Goal: Task Accomplishment & Management: Complete application form

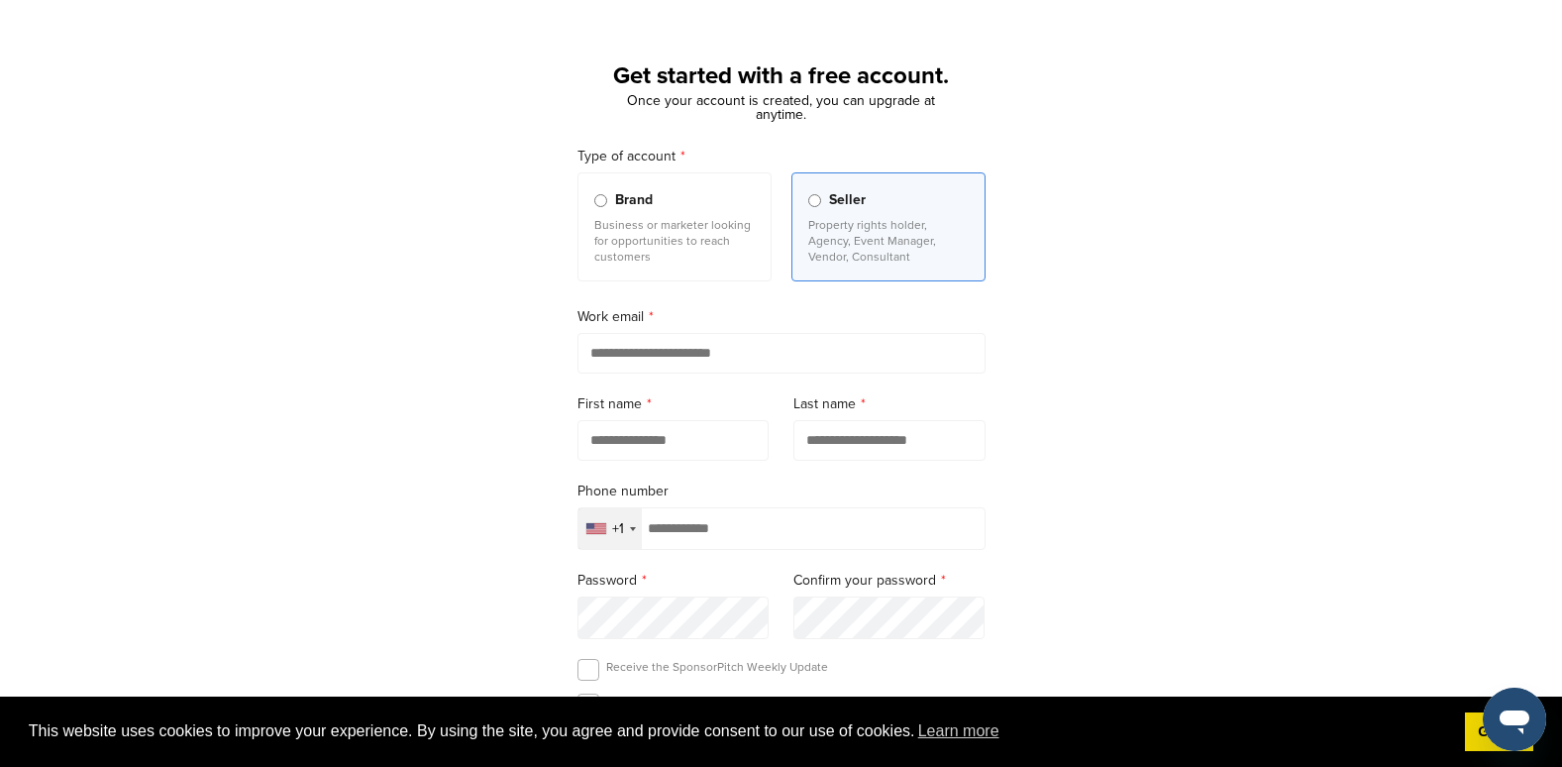
scroll to position [198, 0]
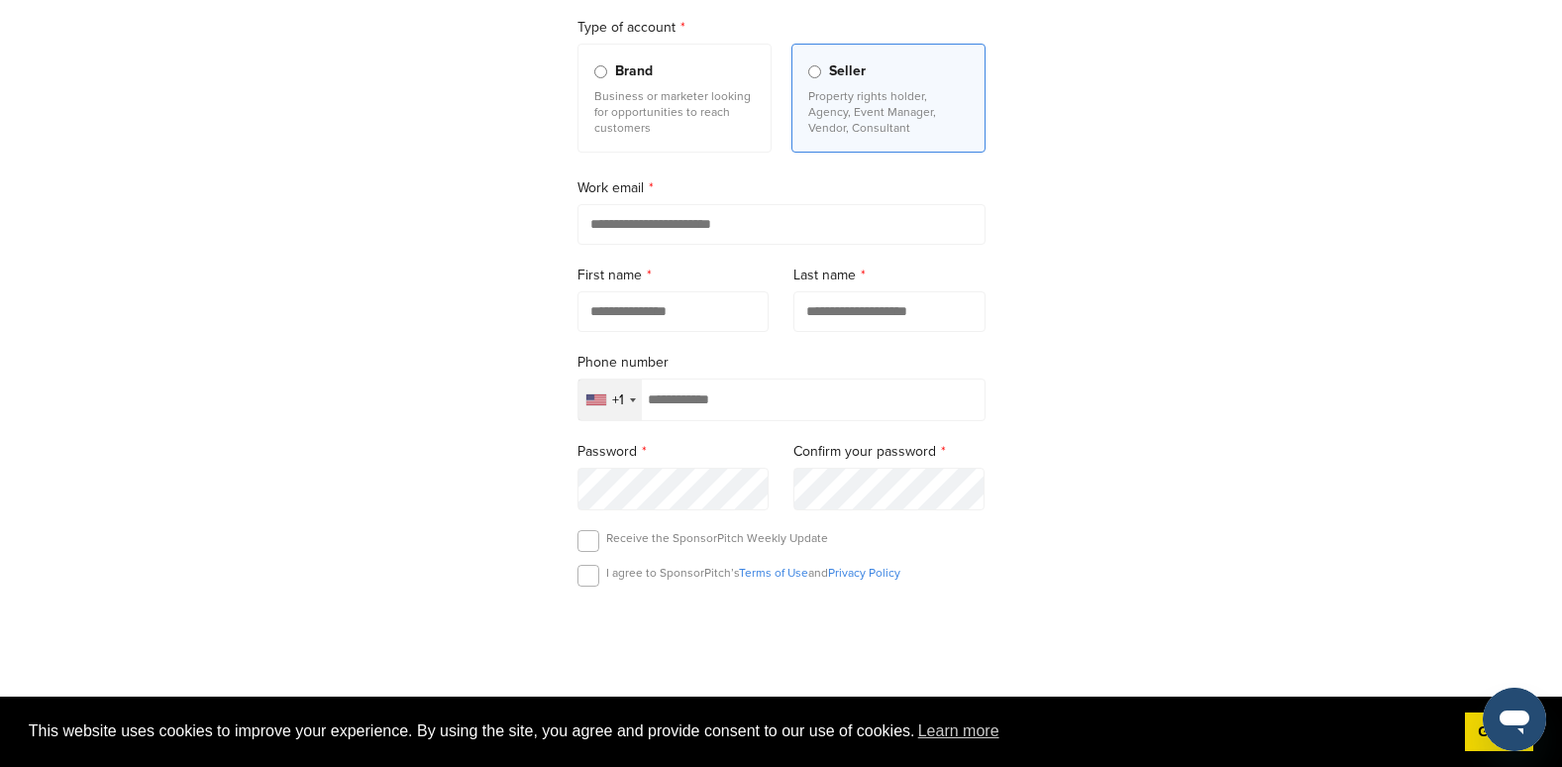
click at [711, 239] on input "email" at bounding box center [781, 224] width 408 height 41
type input "**********"
click at [613, 407] on div "+1" at bounding box center [618, 400] width 12 height 14
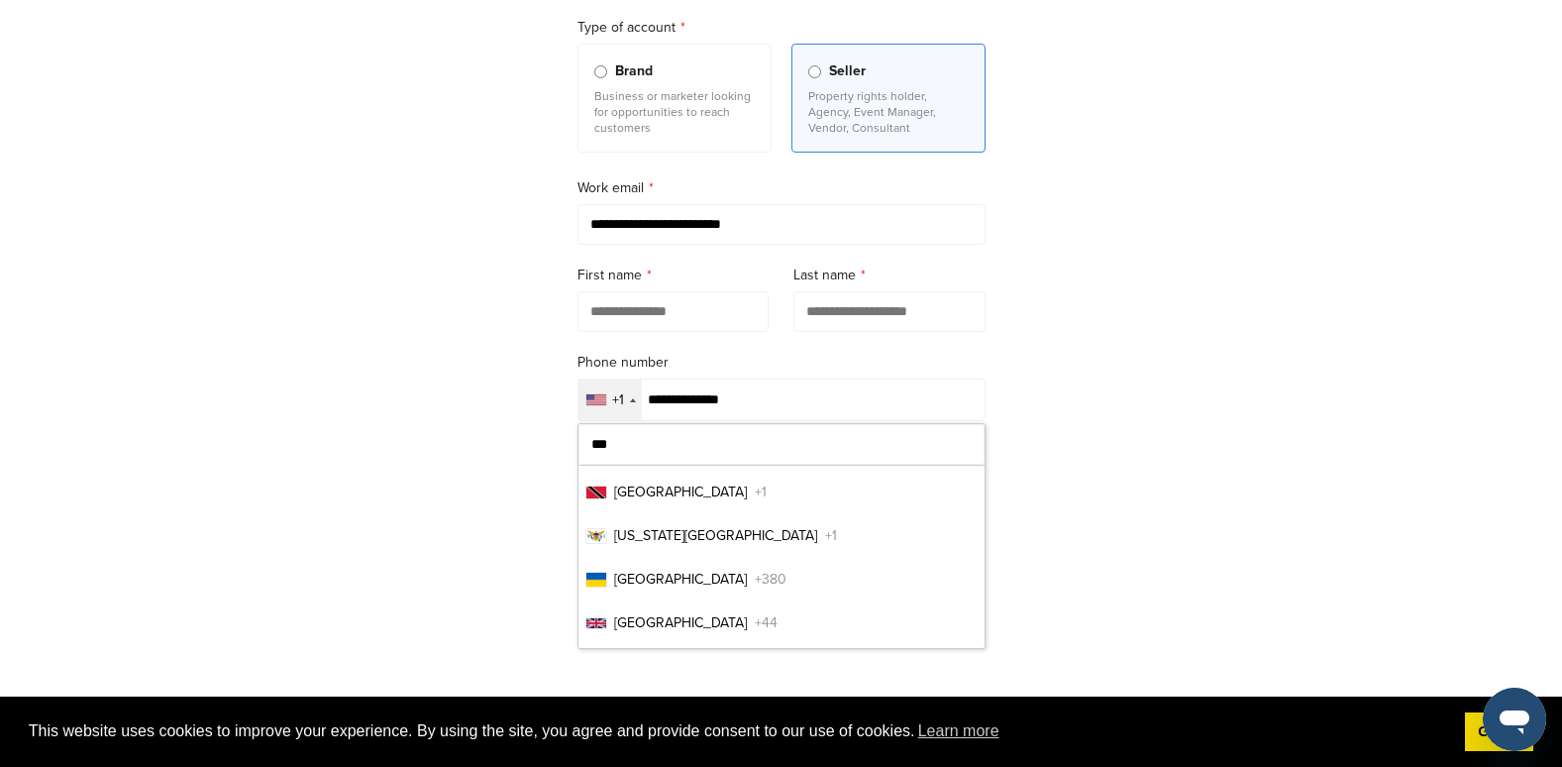
scroll to position [0, 0]
type input "***"
click at [639, 536] on span "India" at bounding box center [680, 534] width 133 height 21
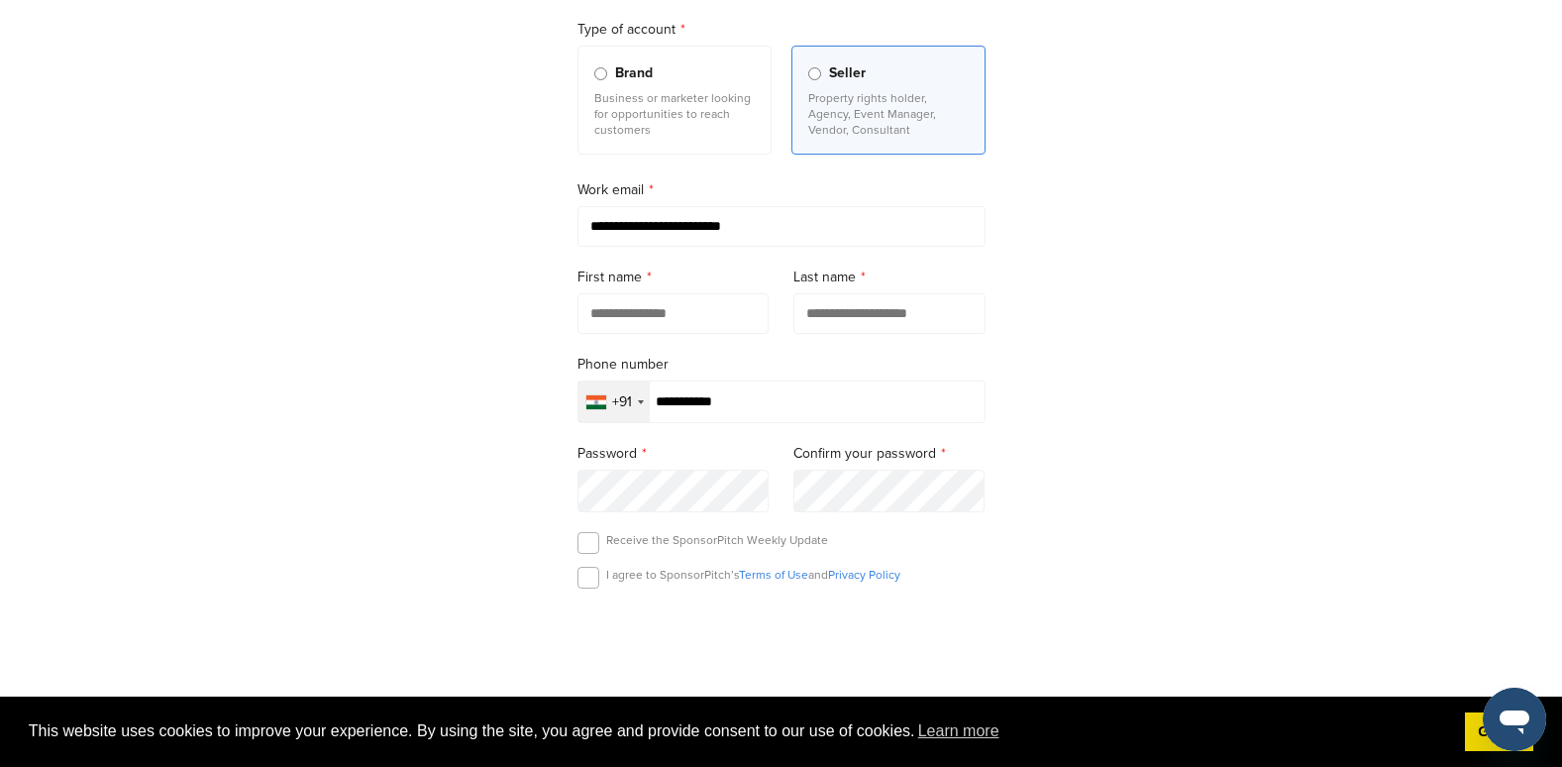
scroll to position [198, 0]
type input "**********"
click at [690, 312] on input "text" at bounding box center [673, 311] width 192 height 41
type input "*****"
type input "******"
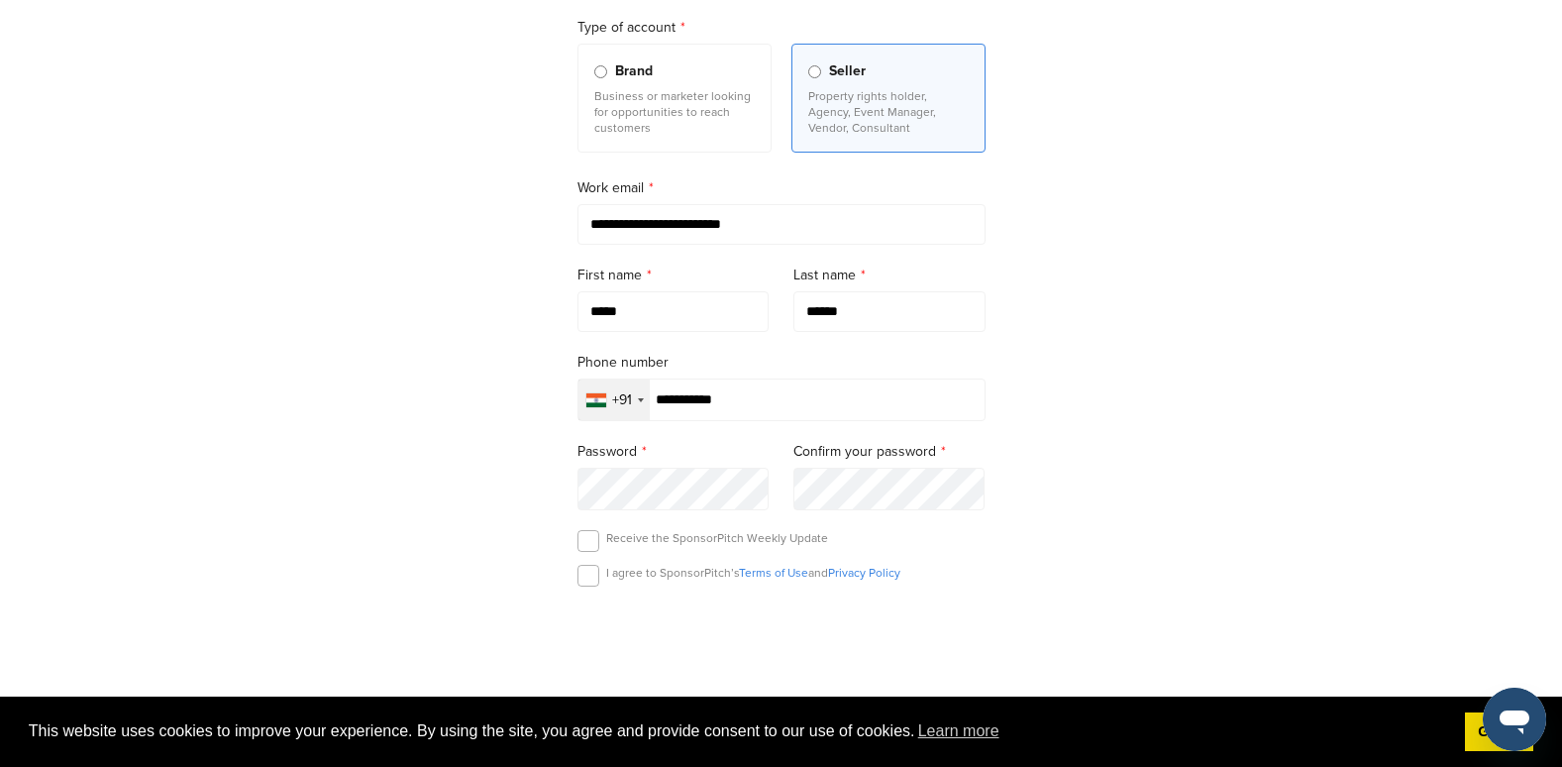
click at [1285, 500] on div "**********" at bounding box center [781, 349] width 1562 height 920
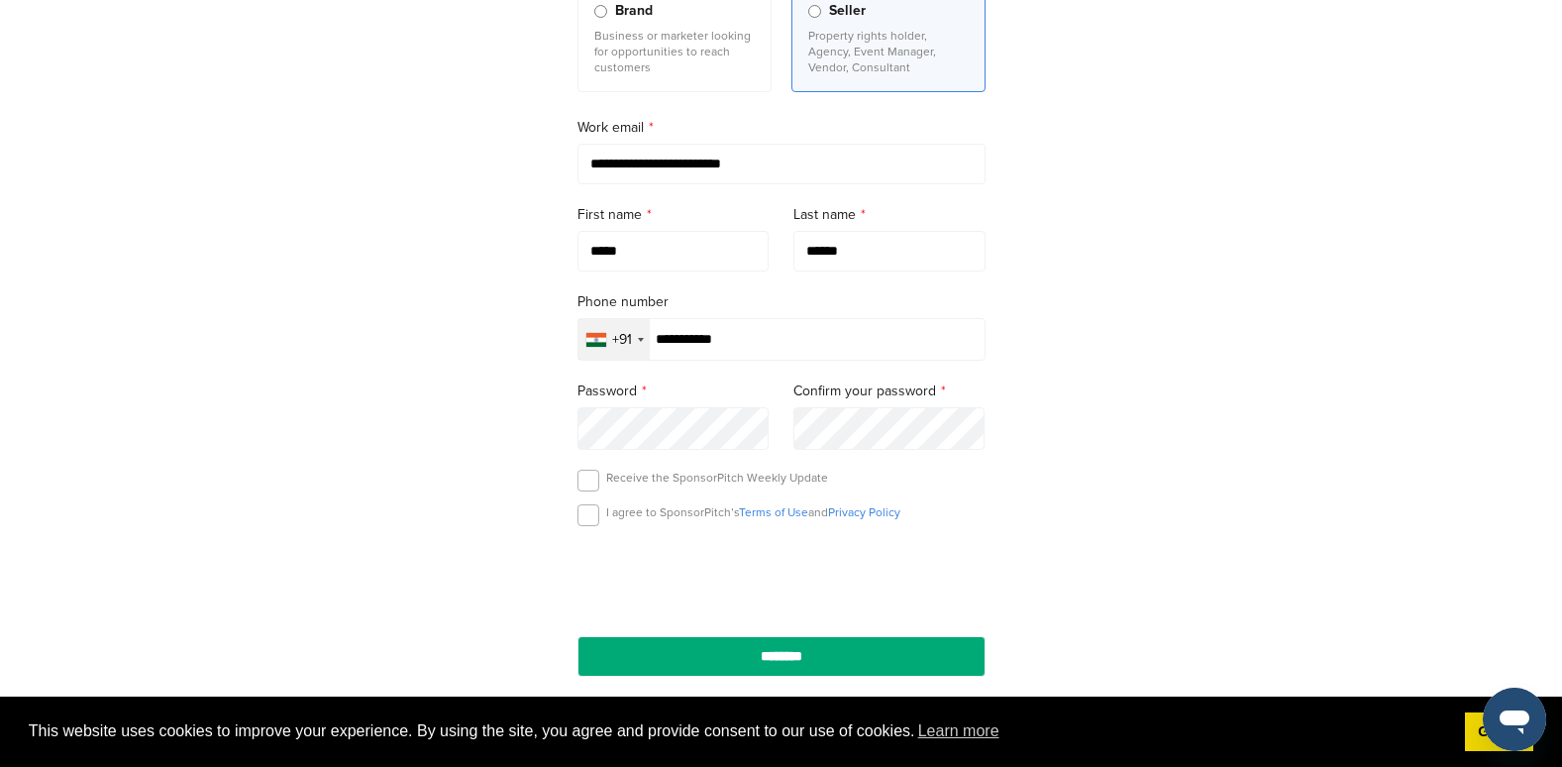
scroll to position [396, 0]
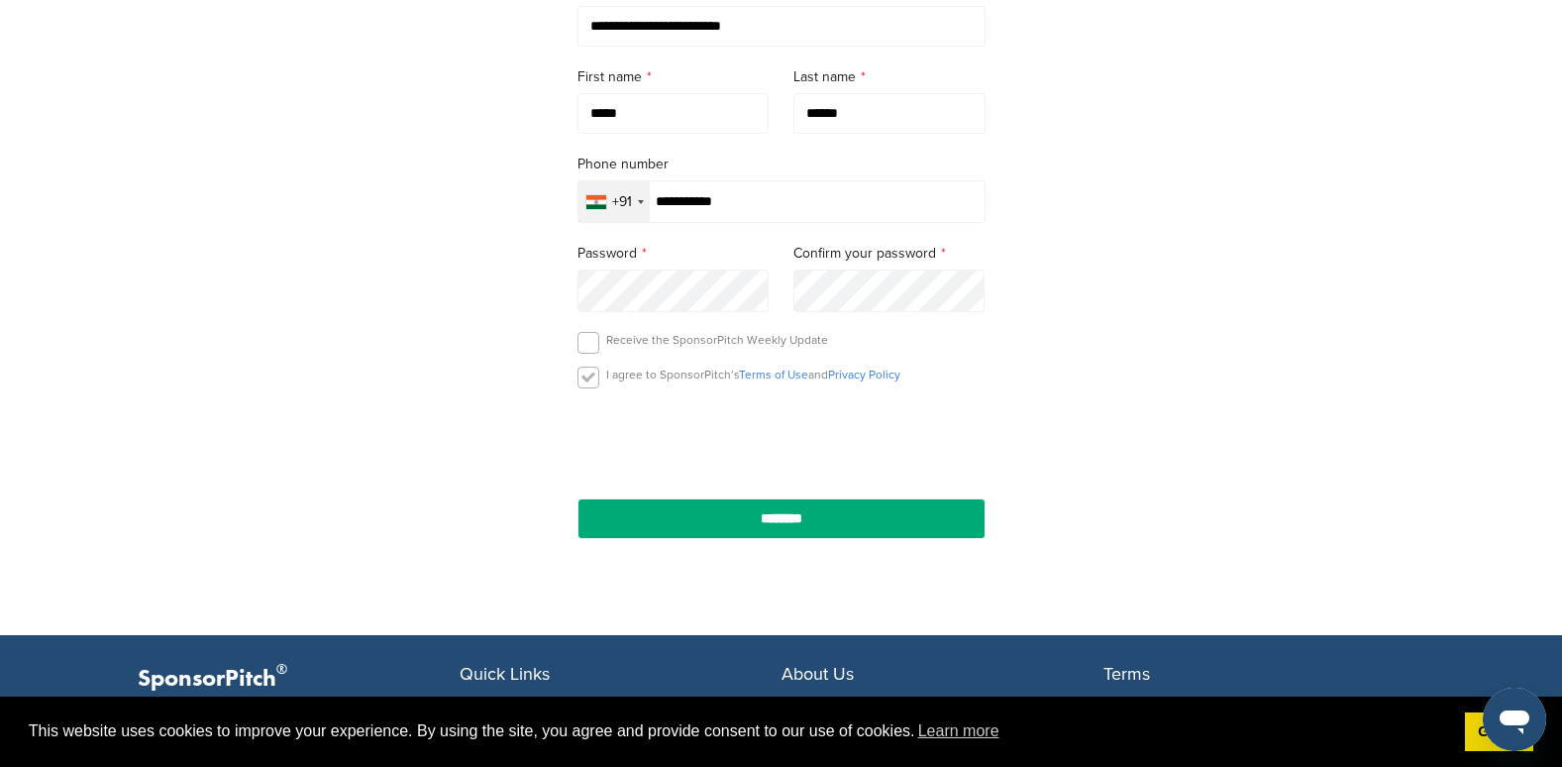
click at [582, 385] on label at bounding box center [588, 377] width 22 height 22
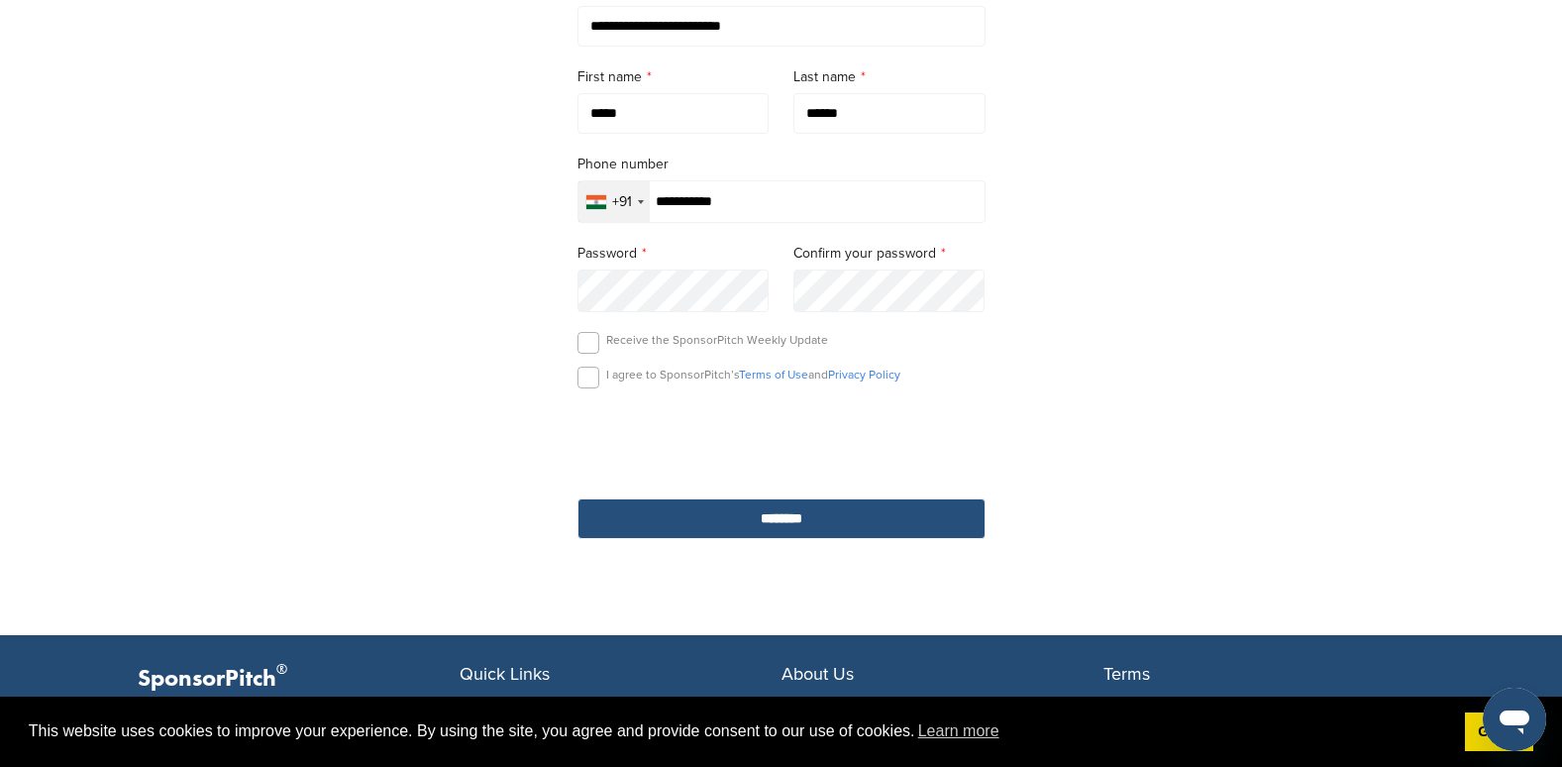
click at [794, 519] on input "********" at bounding box center [781, 518] width 408 height 41
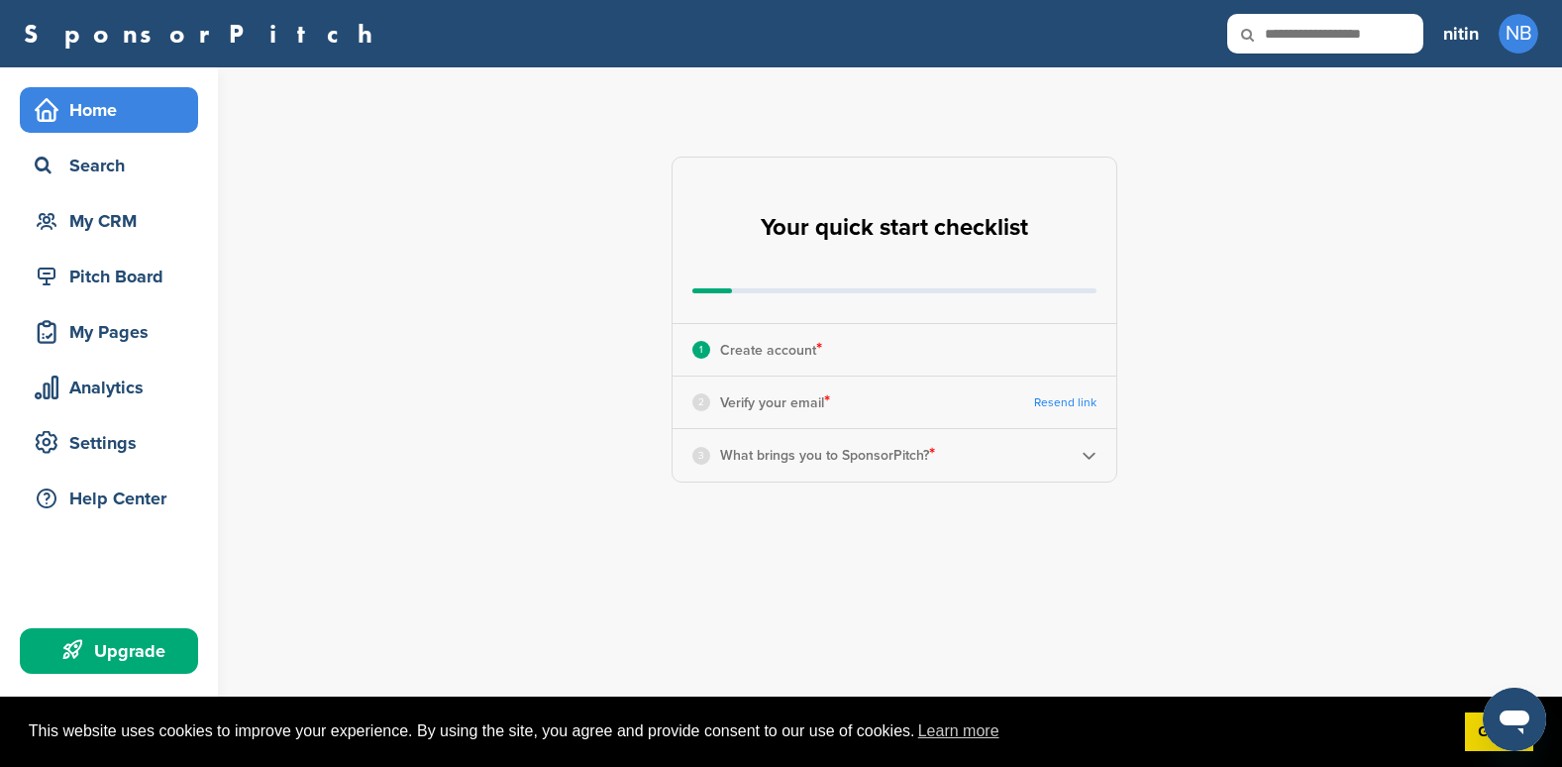
click at [145, 648] on div "Upgrade" at bounding box center [114, 651] width 168 height 36
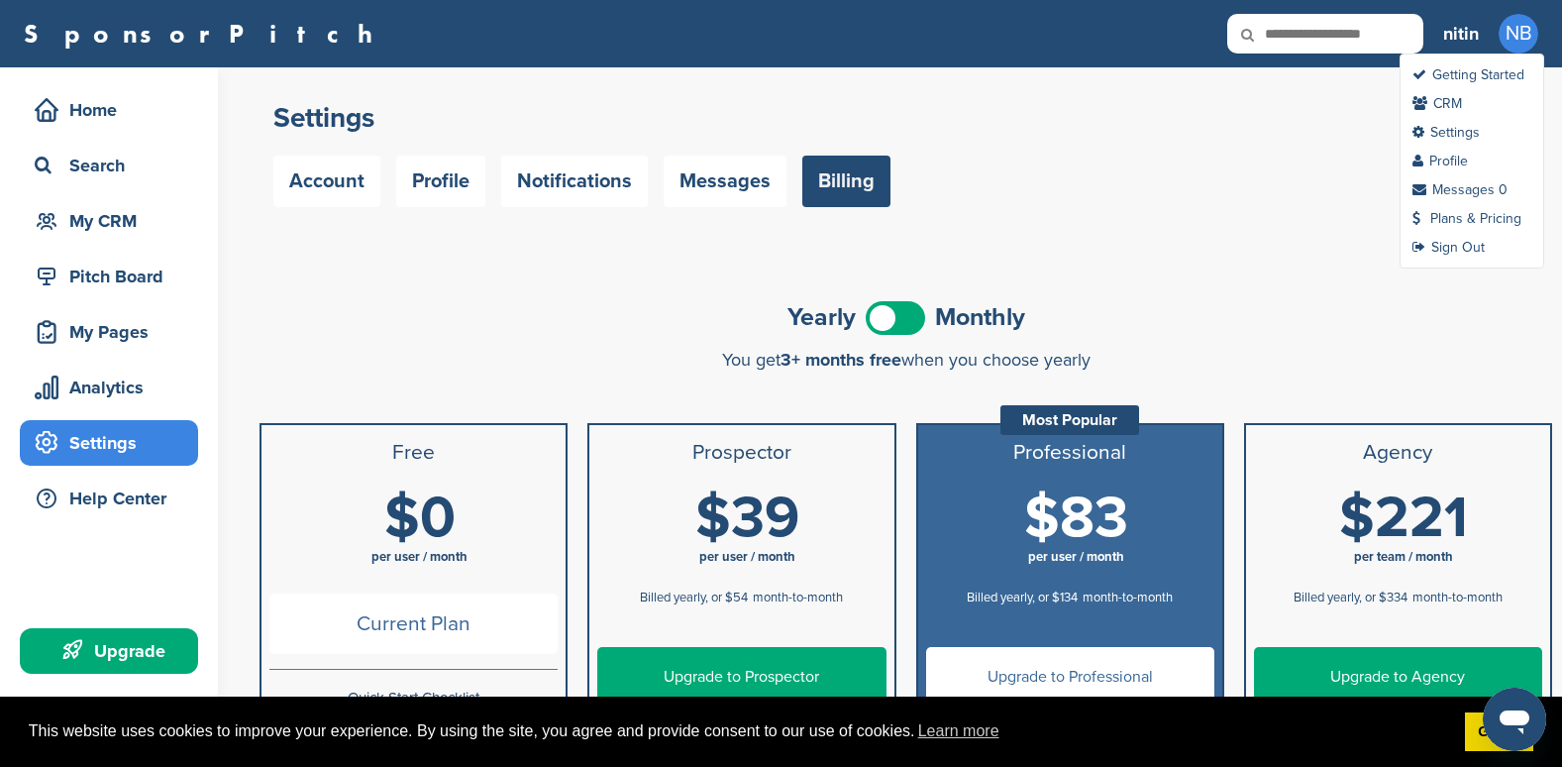
click at [1522, 33] on span "NB" at bounding box center [1519, 34] width 40 height 40
click at [1474, 76] on link "Getting Started" at bounding box center [1468, 74] width 112 height 17
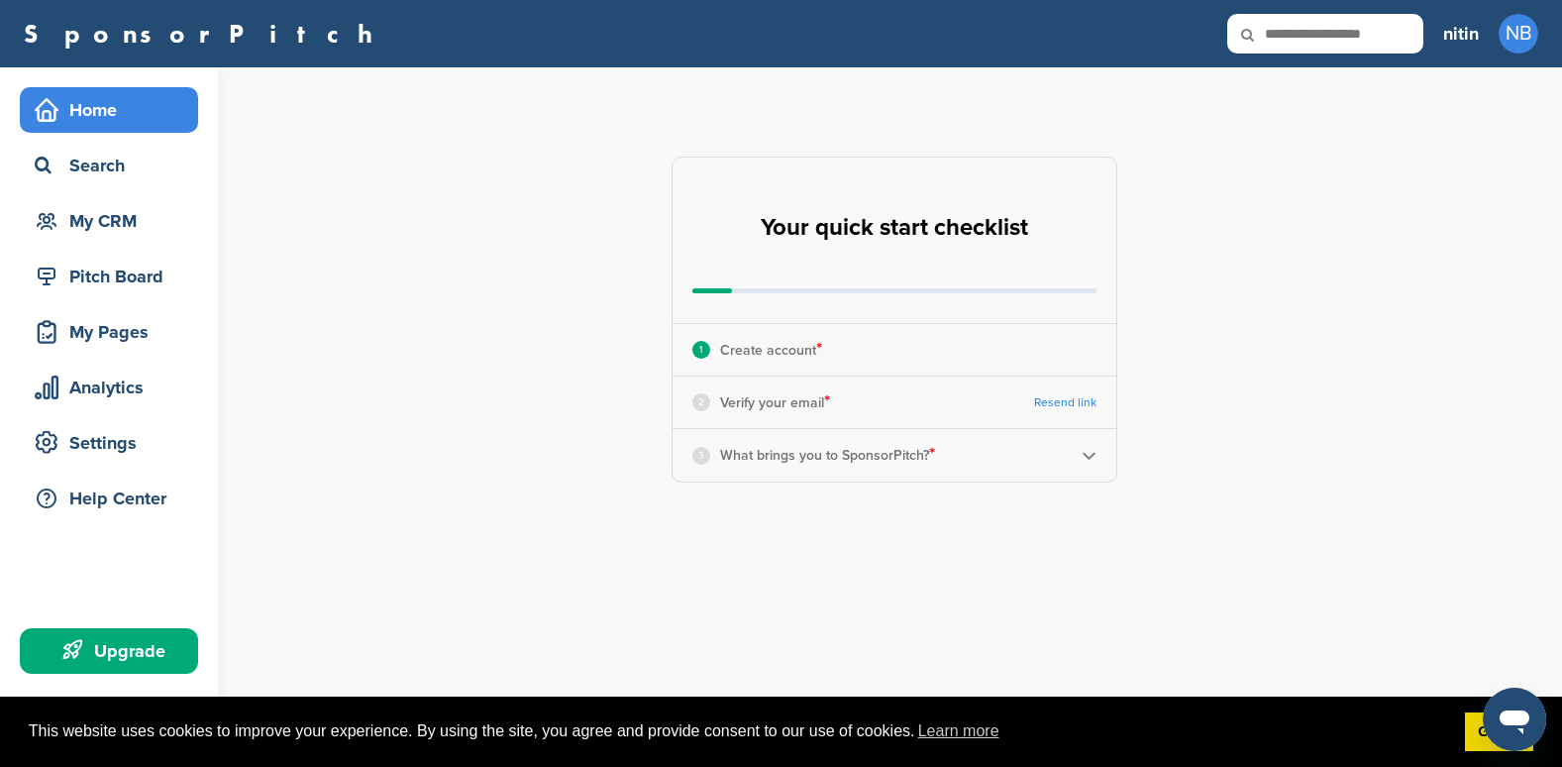
click at [749, 344] on p "Create account *" at bounding box center [771, 350] width 102 height 26
click at [1077, 461] on div "3 What brings you to SponsorPitch? *" at bounding box center [895, 455] width 444 height 52
click at [1082, 455] on img at bounding box center [1089, 455] width 15 height 15
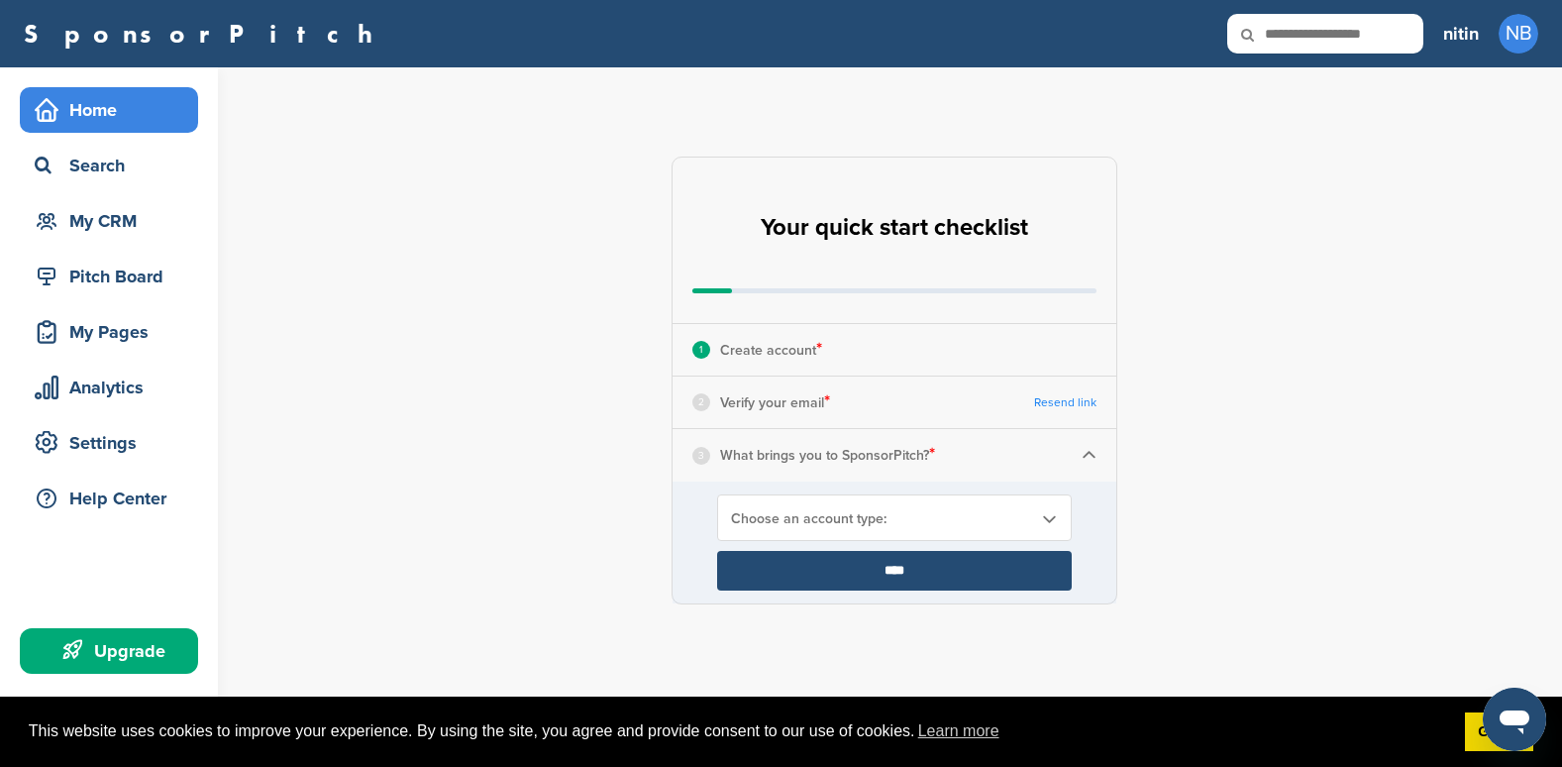
click at [1009, 505] on div "Choose an account type:" at bounding box center [894, 517] width 355 height 47
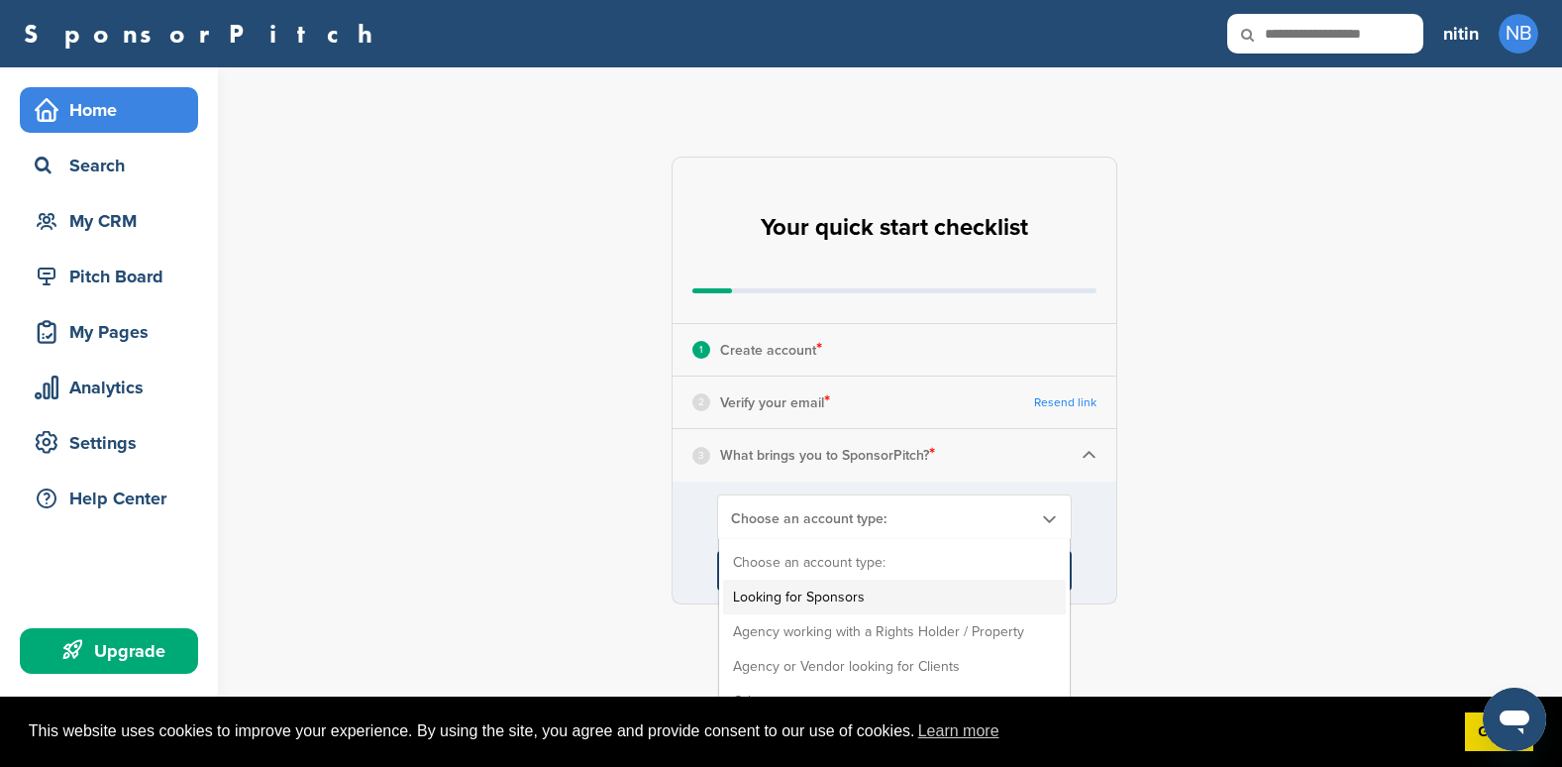
click at [838, 591] on li "Looking for Sponsors" at bounding box center [894, 596] width 343 height 35
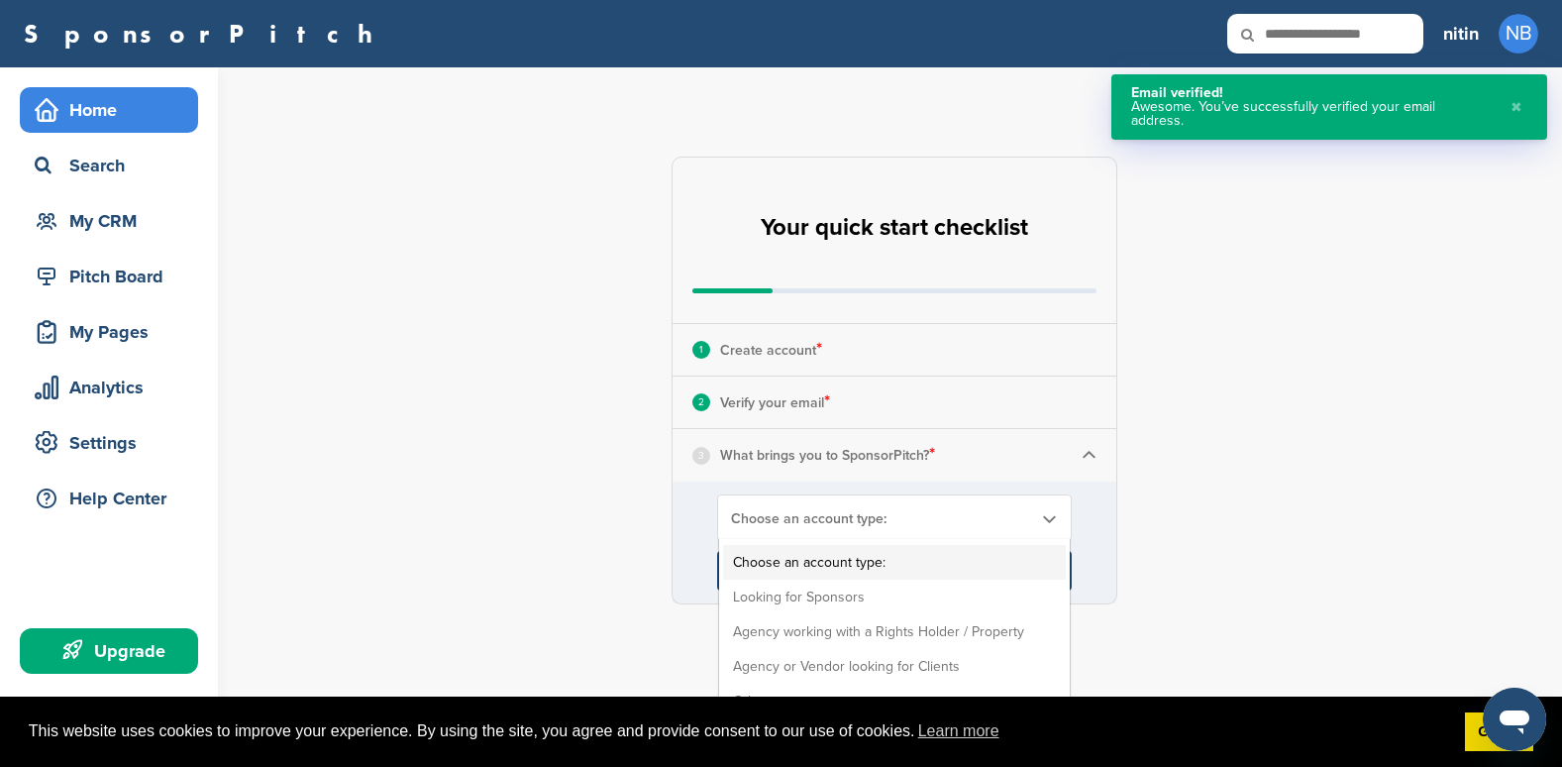
click at [929, 517] on span "Choose an account type:" at bounding box center [881, 518] width 301 height 17
click at [863, 593] on li "Looking for Sponsors" at bounding box center [894, 596] width 343 height 35
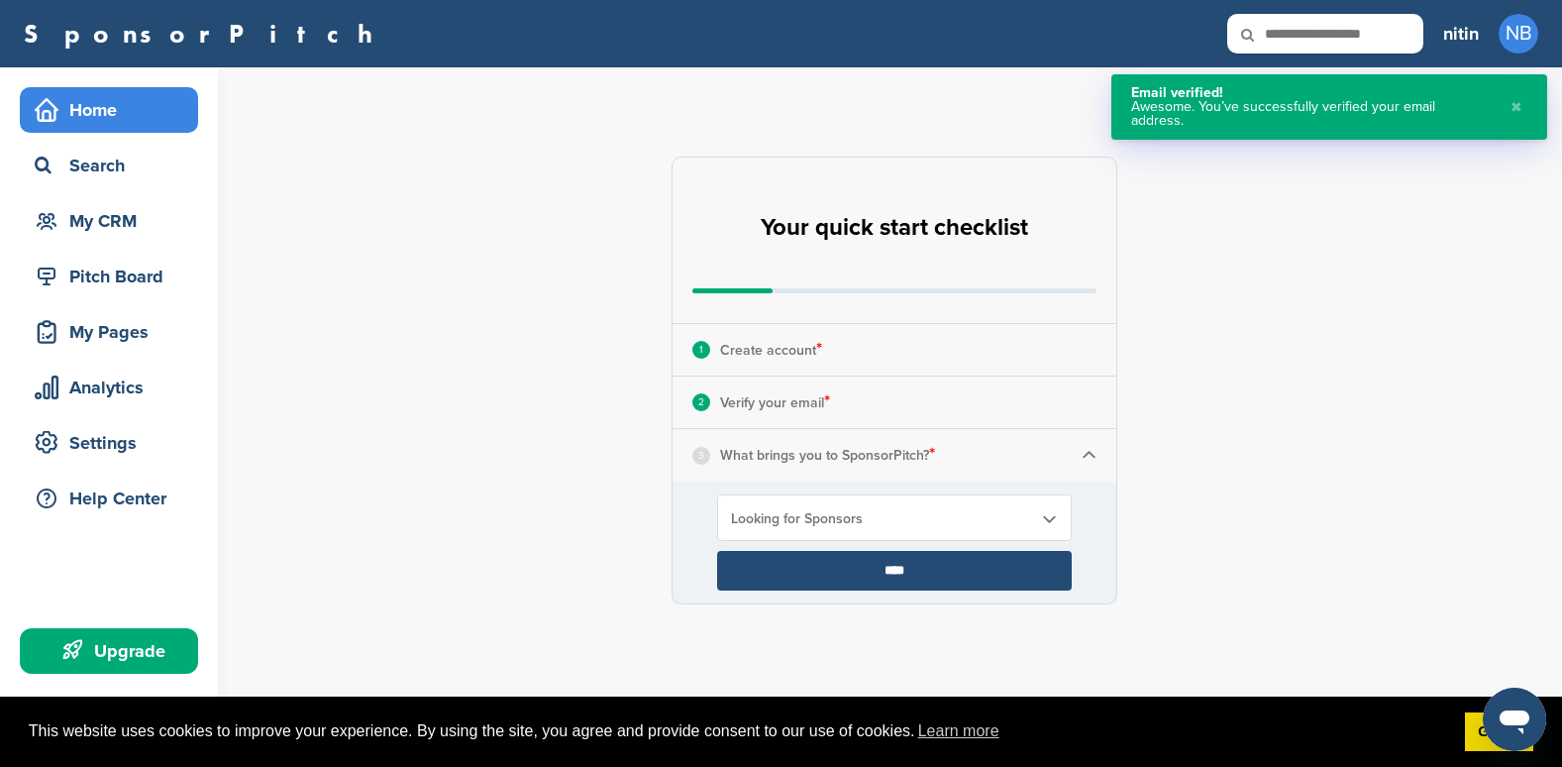
click at [859, 576] on input "****" at bounding box center [894, 571] width 355 height 40
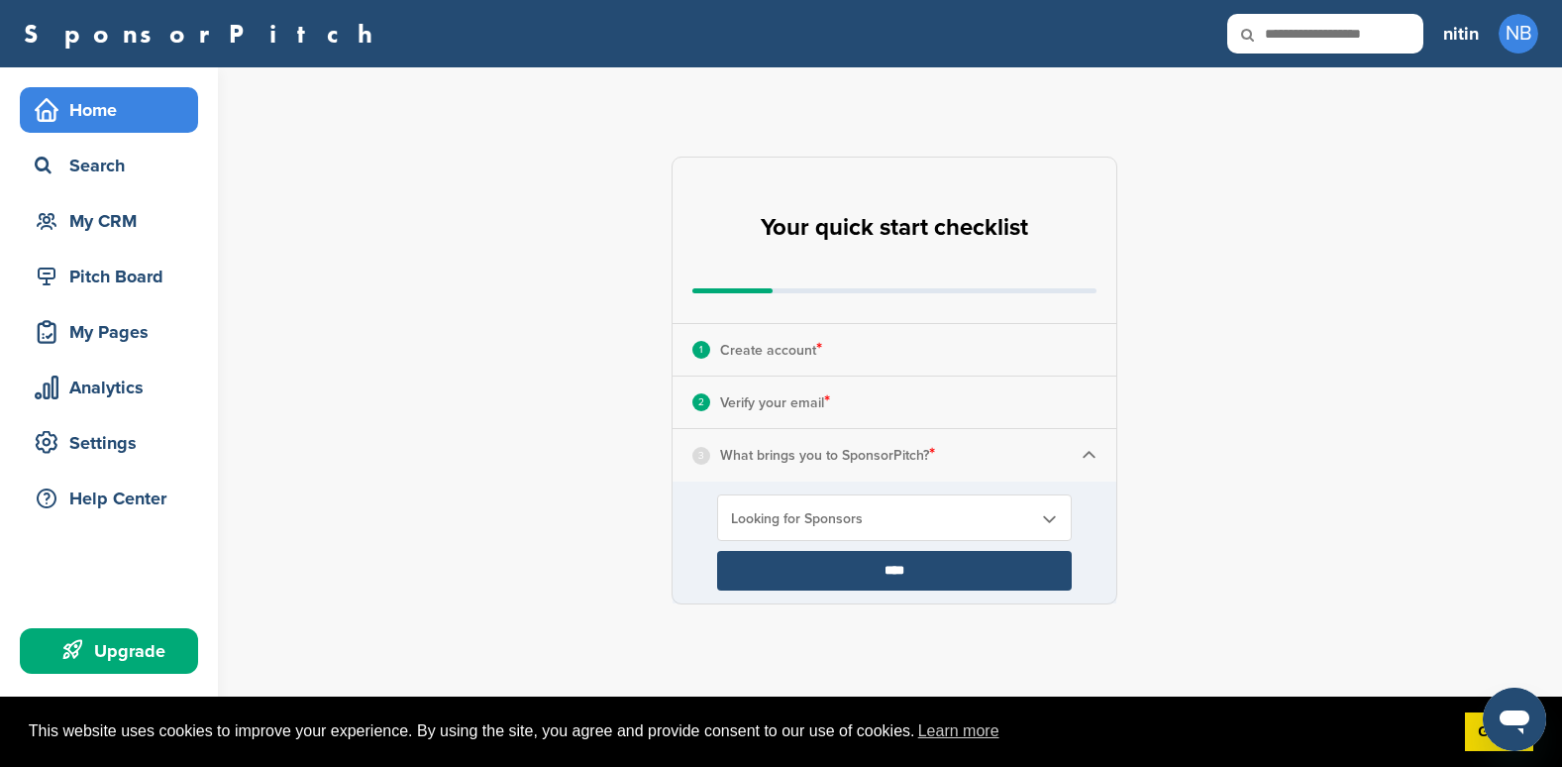
click at [840, 345] on div "1 Create account *" at bounding box center [895, 350] width 444 height 52
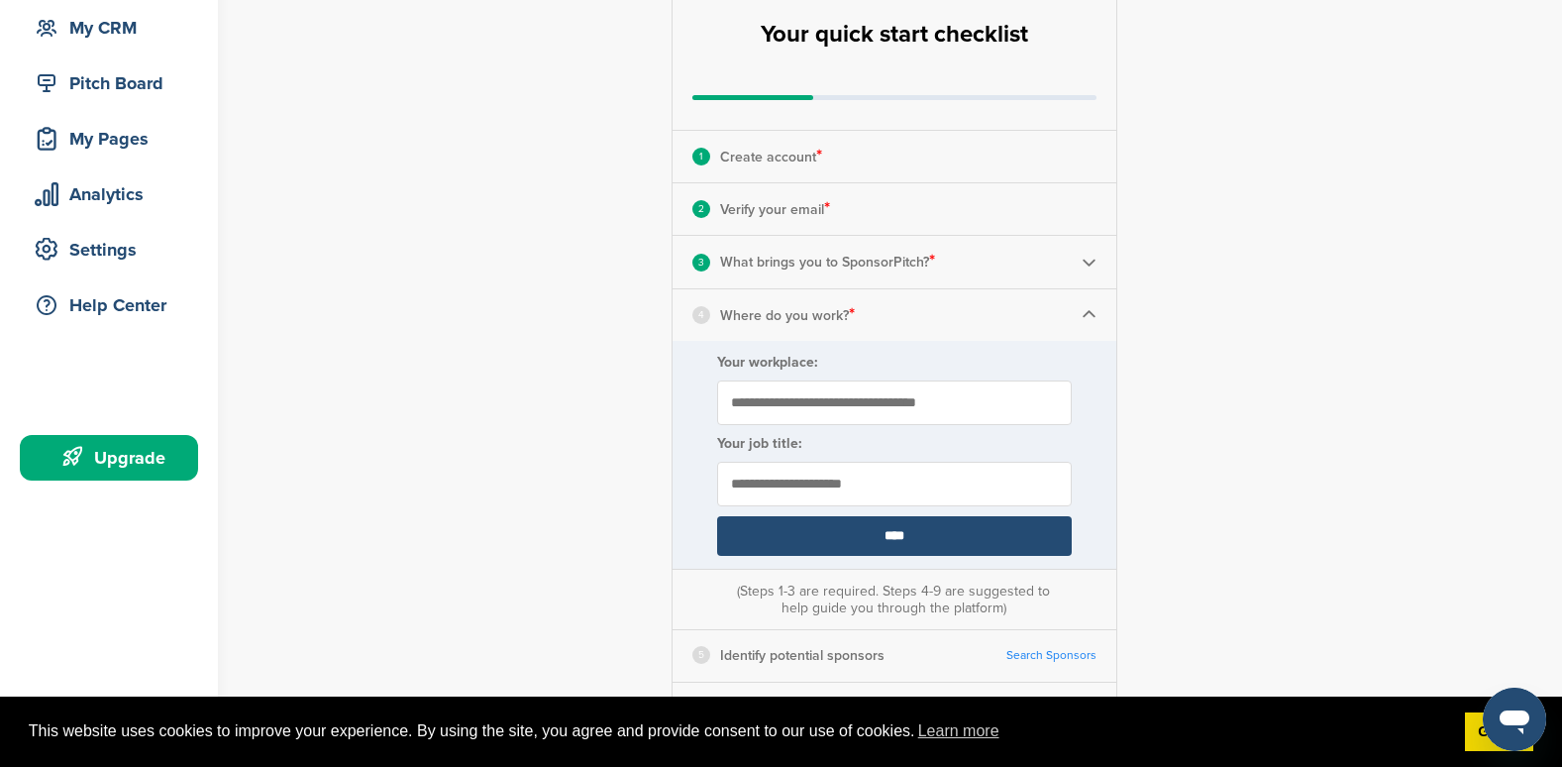
scroll to position [198, 0]
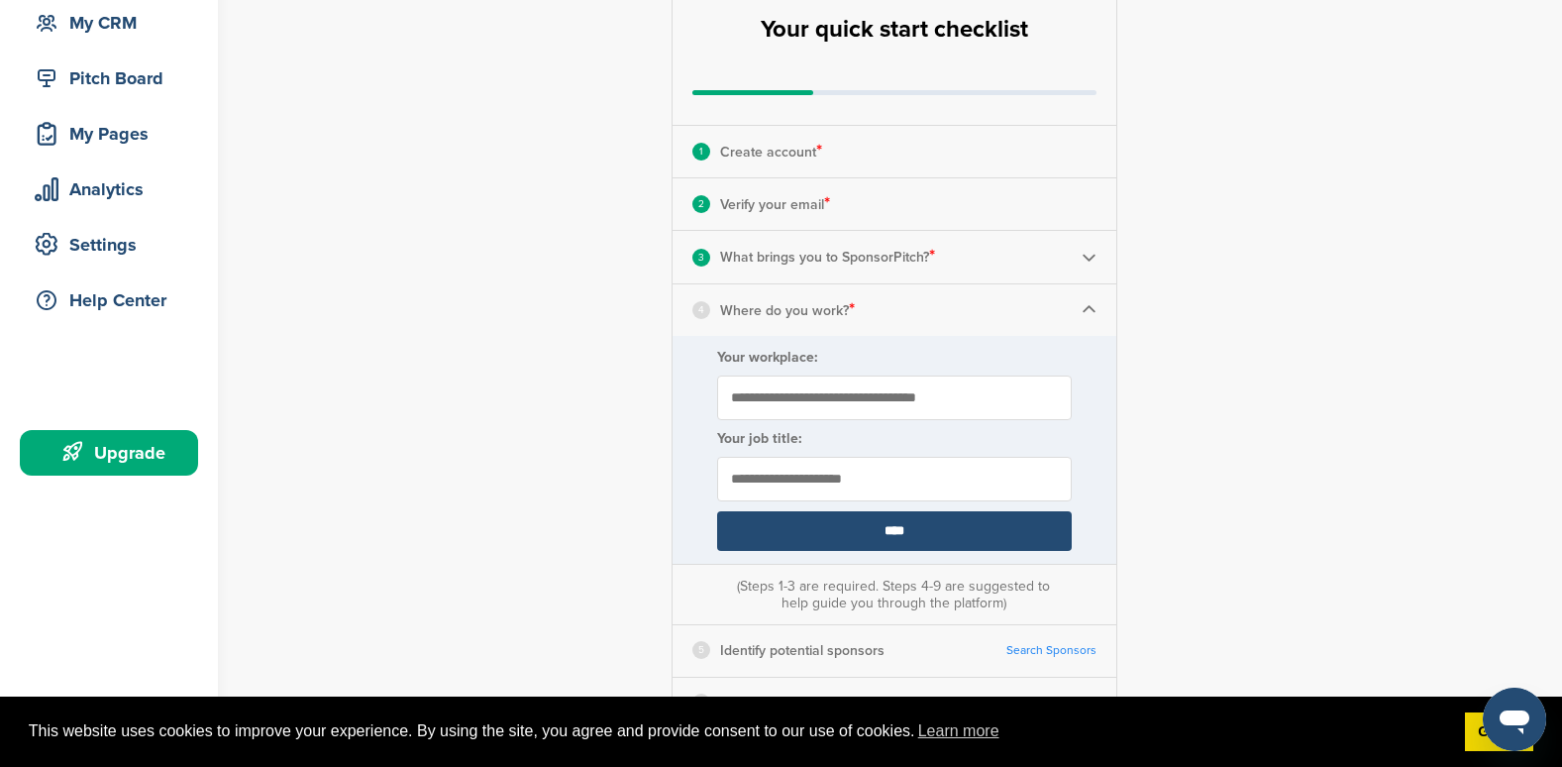
click at [1006, 398] on input "Your workplace:" at bounding box center [894, 397] width 355 height 45
type input "*****"
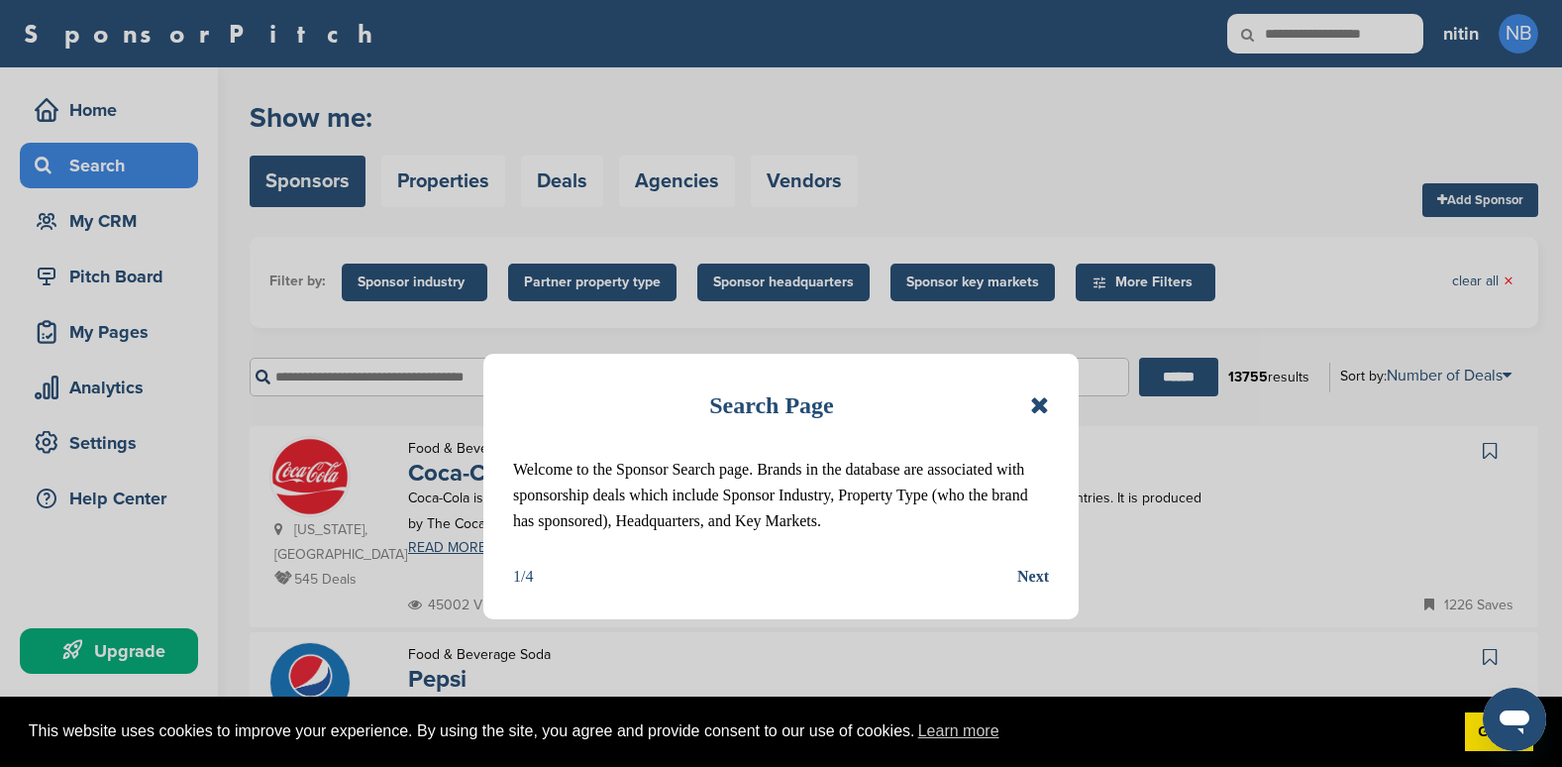
click at [1035, 579] on div "Next" at bounding box center [1033, 577] width 32 height 26
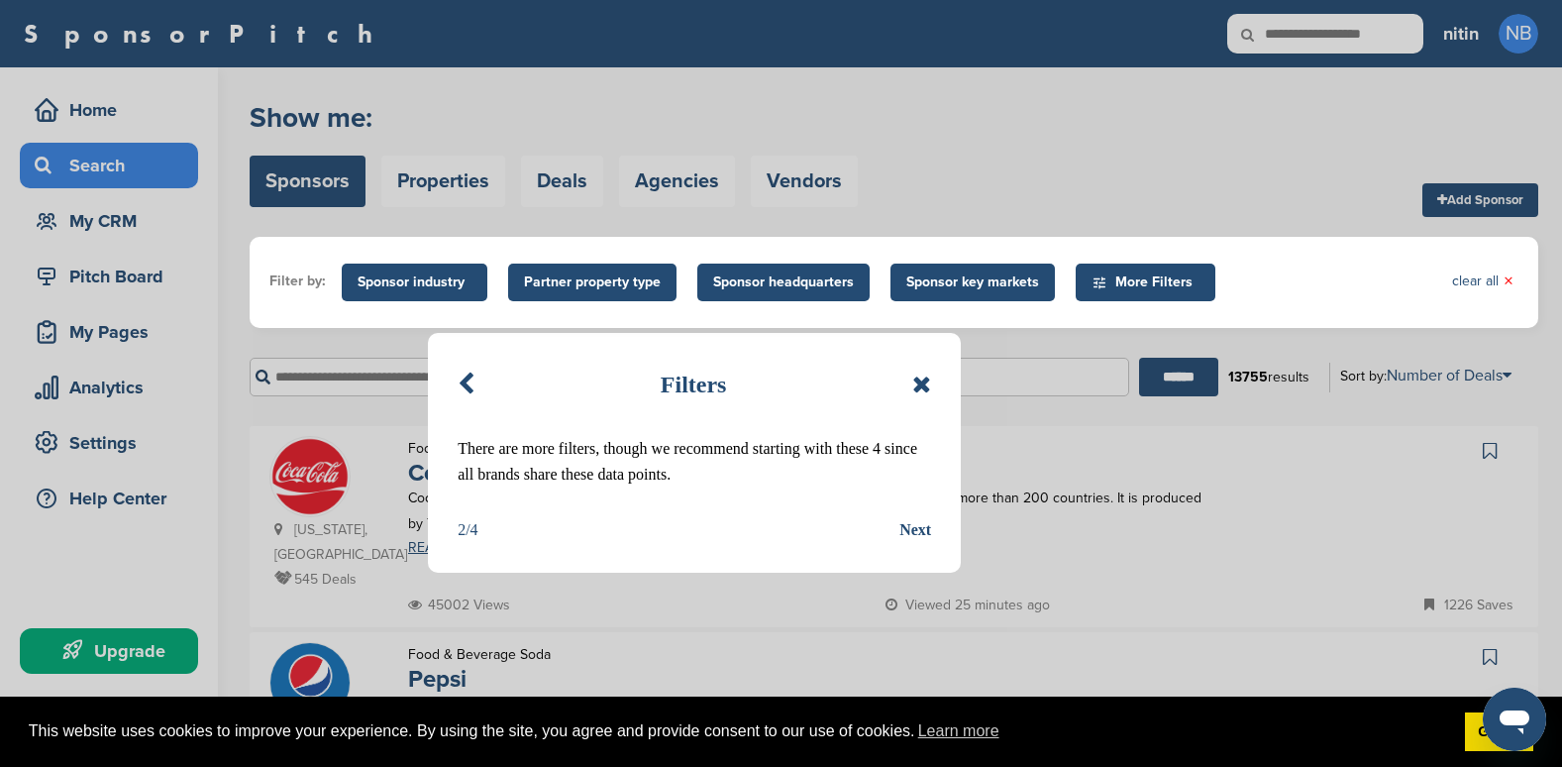
click at [929, 524] on div "Next" at bounding box center [915, 530] width 32 height 26
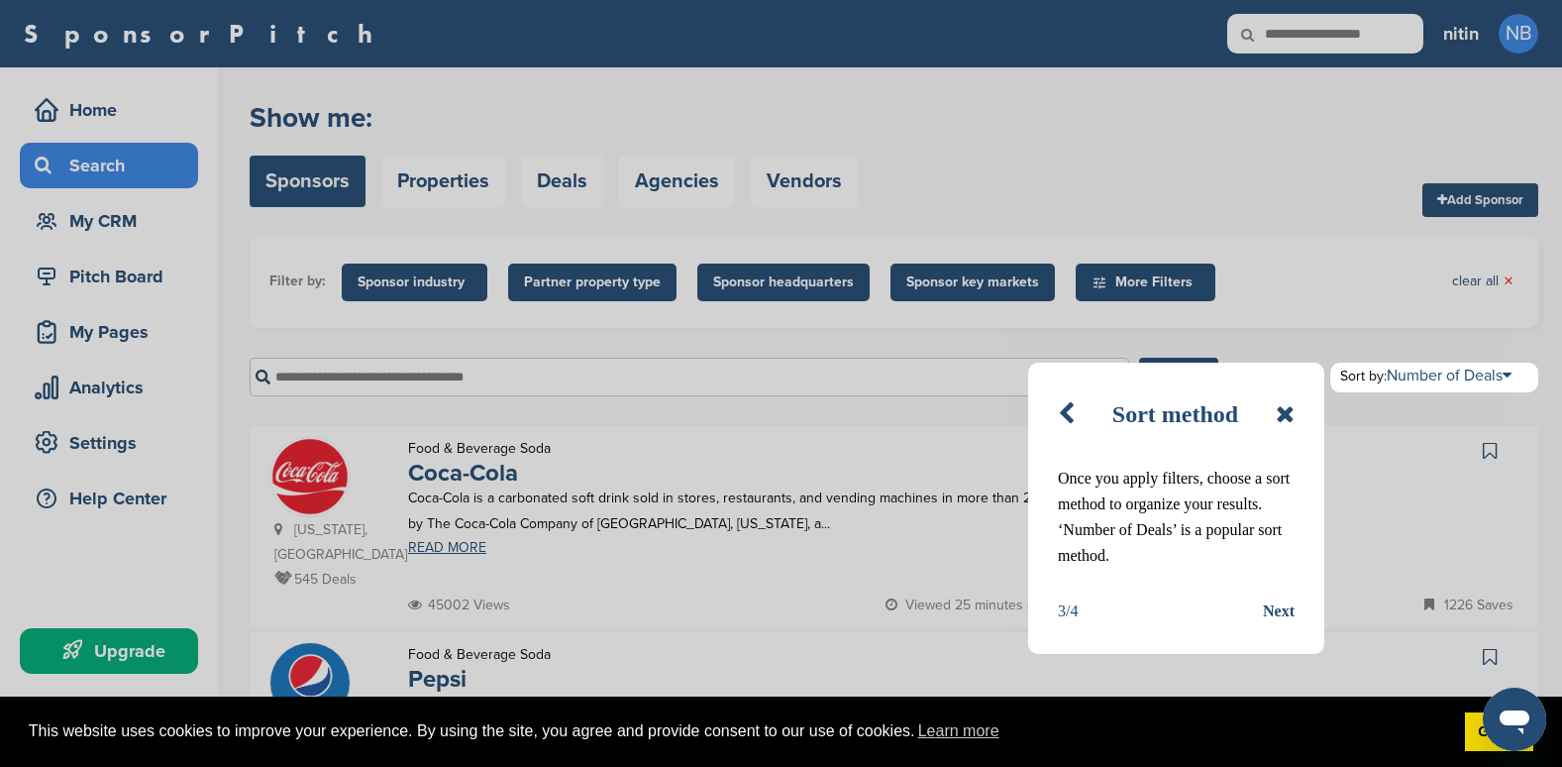
click at [1296, 618] on div "Sort method Once you apply filters, choose a sort method to organize your resul…" at bounding box center [1176, 508] width 296 height 291
click at [1287, 612] on div "Next" at bounding box center [1279, 611] width 32 height 26
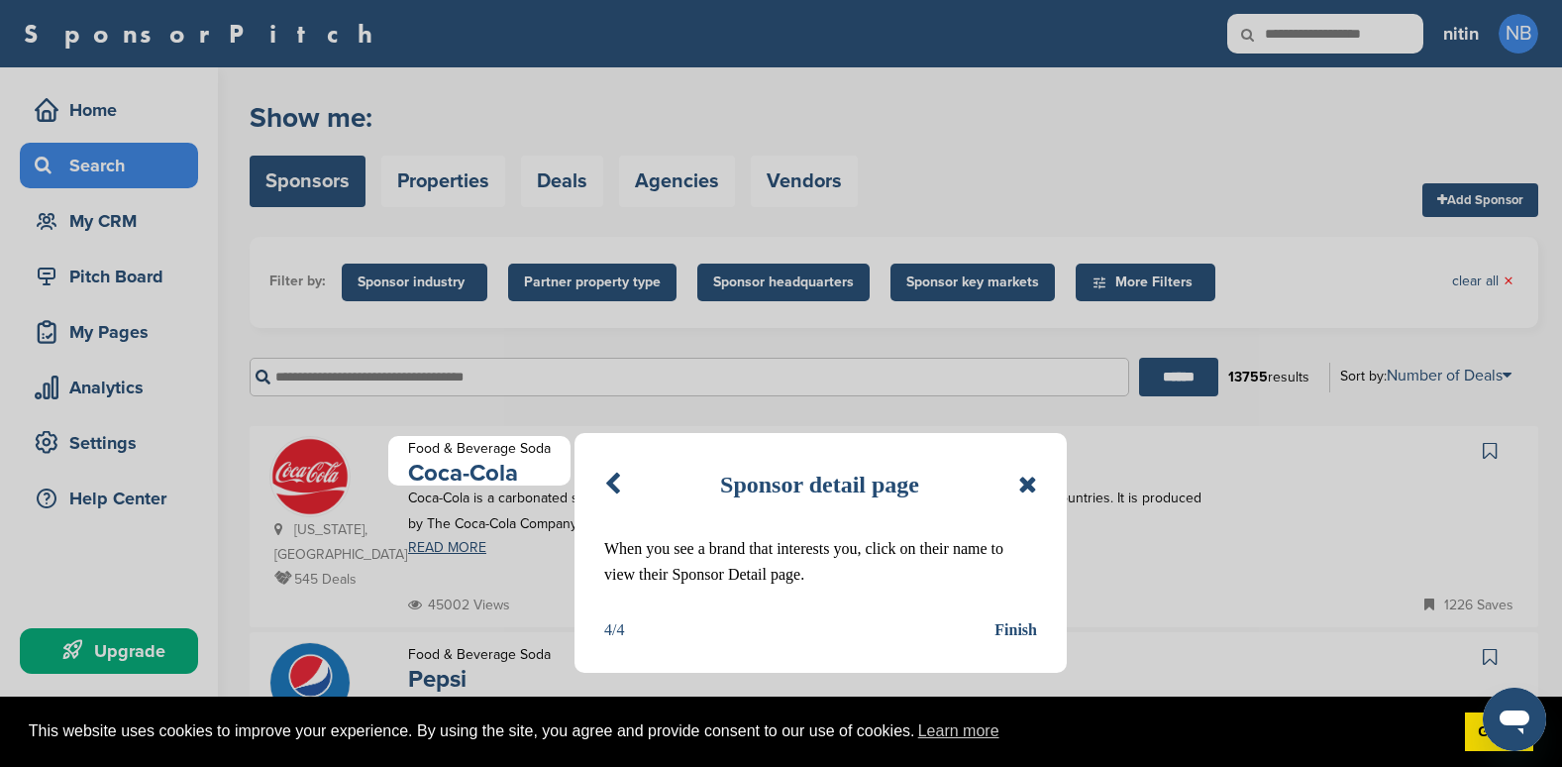
click at [1003, 630] on div "Finish" at bounding box center [1015, 630] width 43 height 26
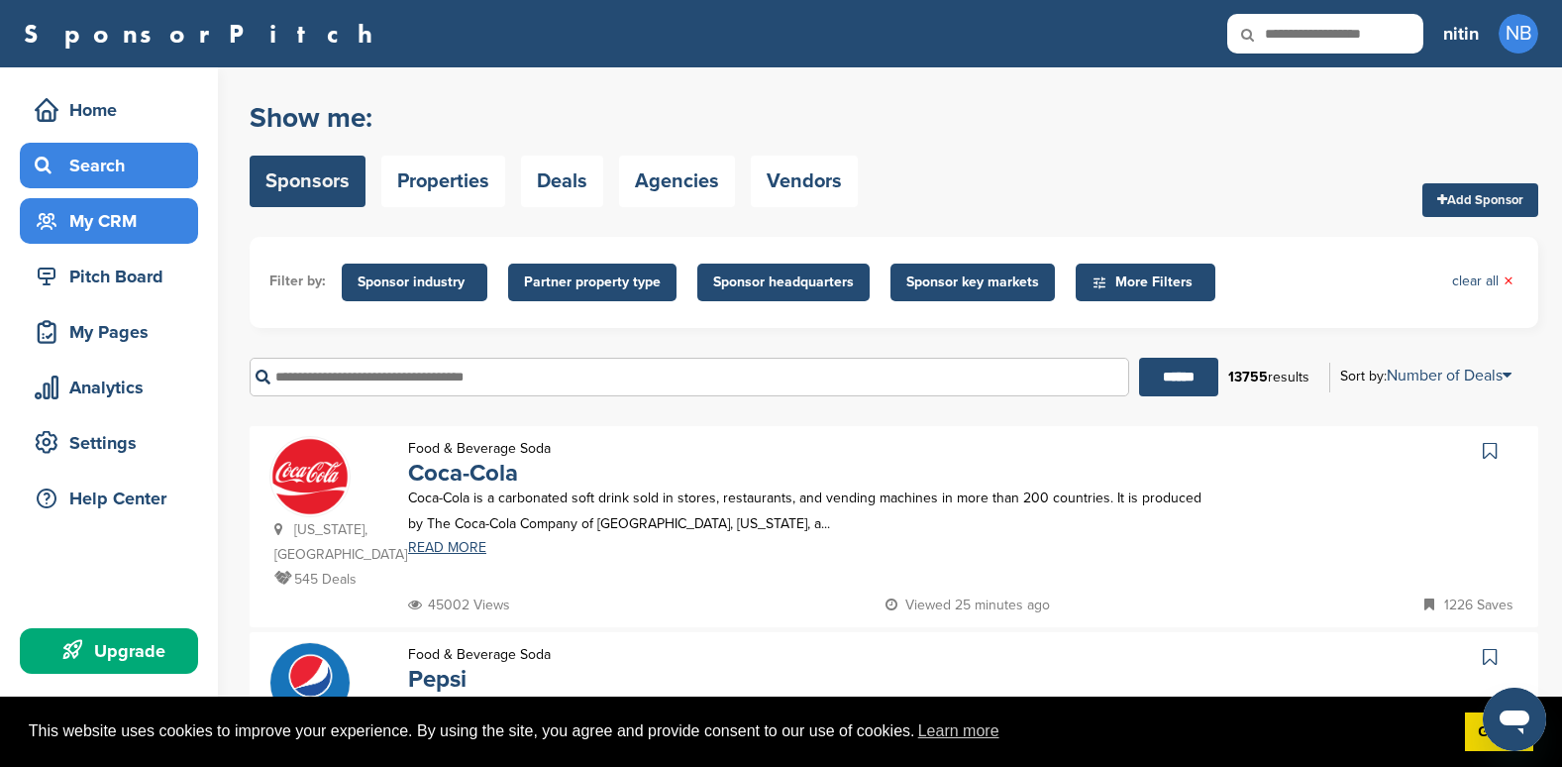
click at [122, 227] on div "My CRM" at bounding box center [114, 221] width 168 height 36
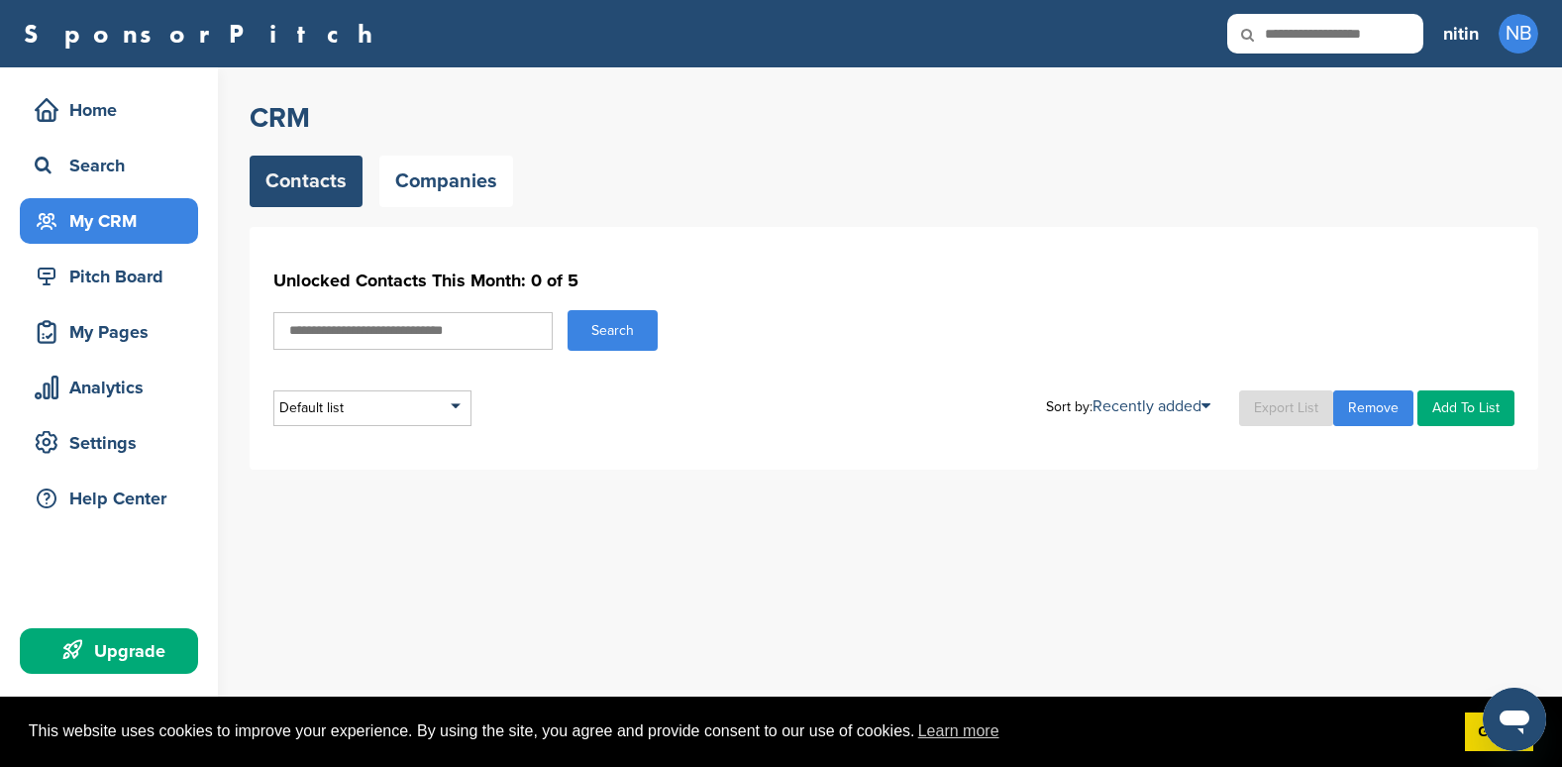
click at [1461, 414] on link "Add To List" at bounding box center [1465, 408] width 97 height 36
click at [106, 275] on div "Pitch Board" at bounding box center [114, 277] width 168 height 36
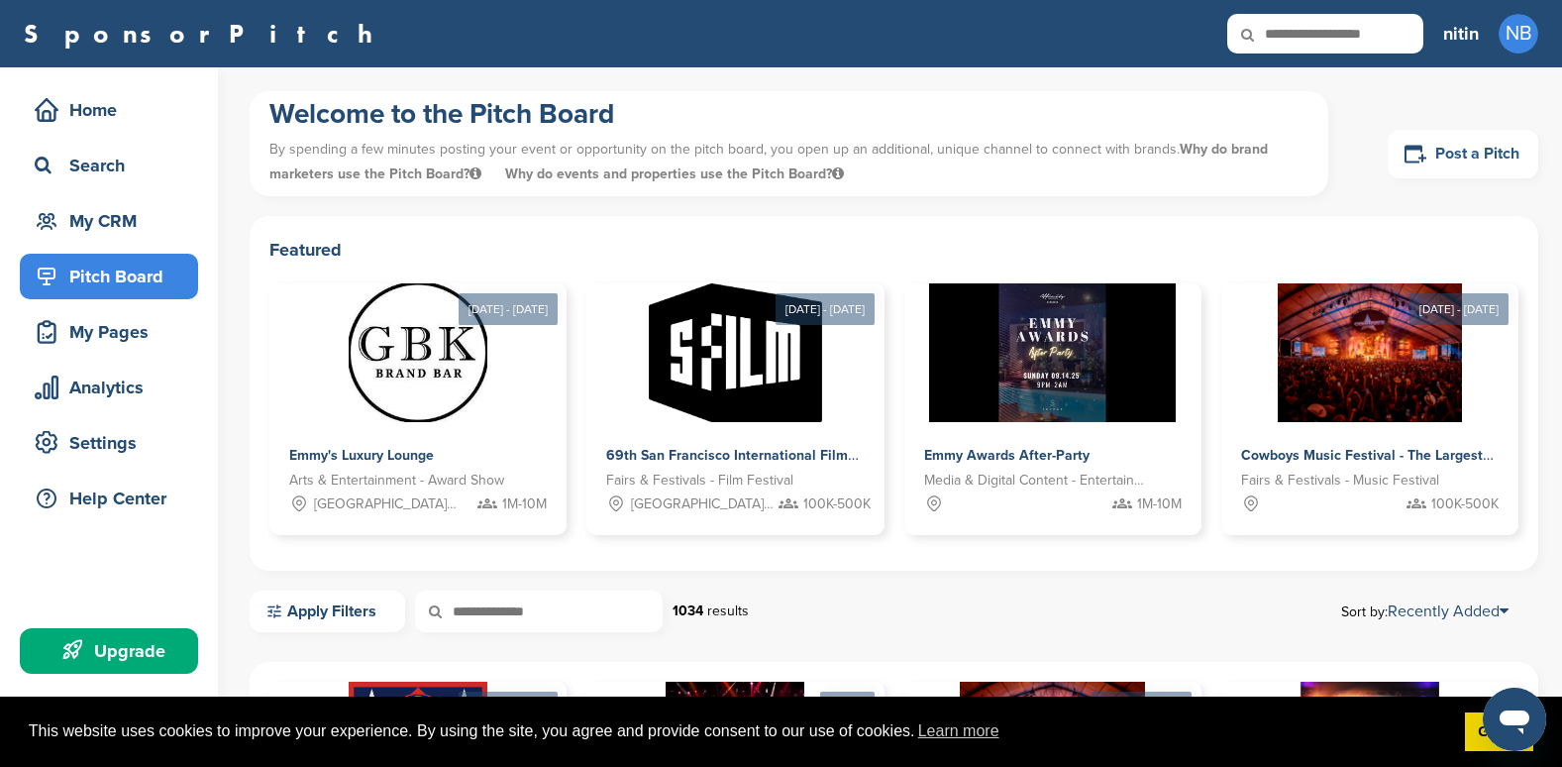
click at [1458, 154] on link "Post a Pitch" at bounding box center [1463, 154] width 151 height 49
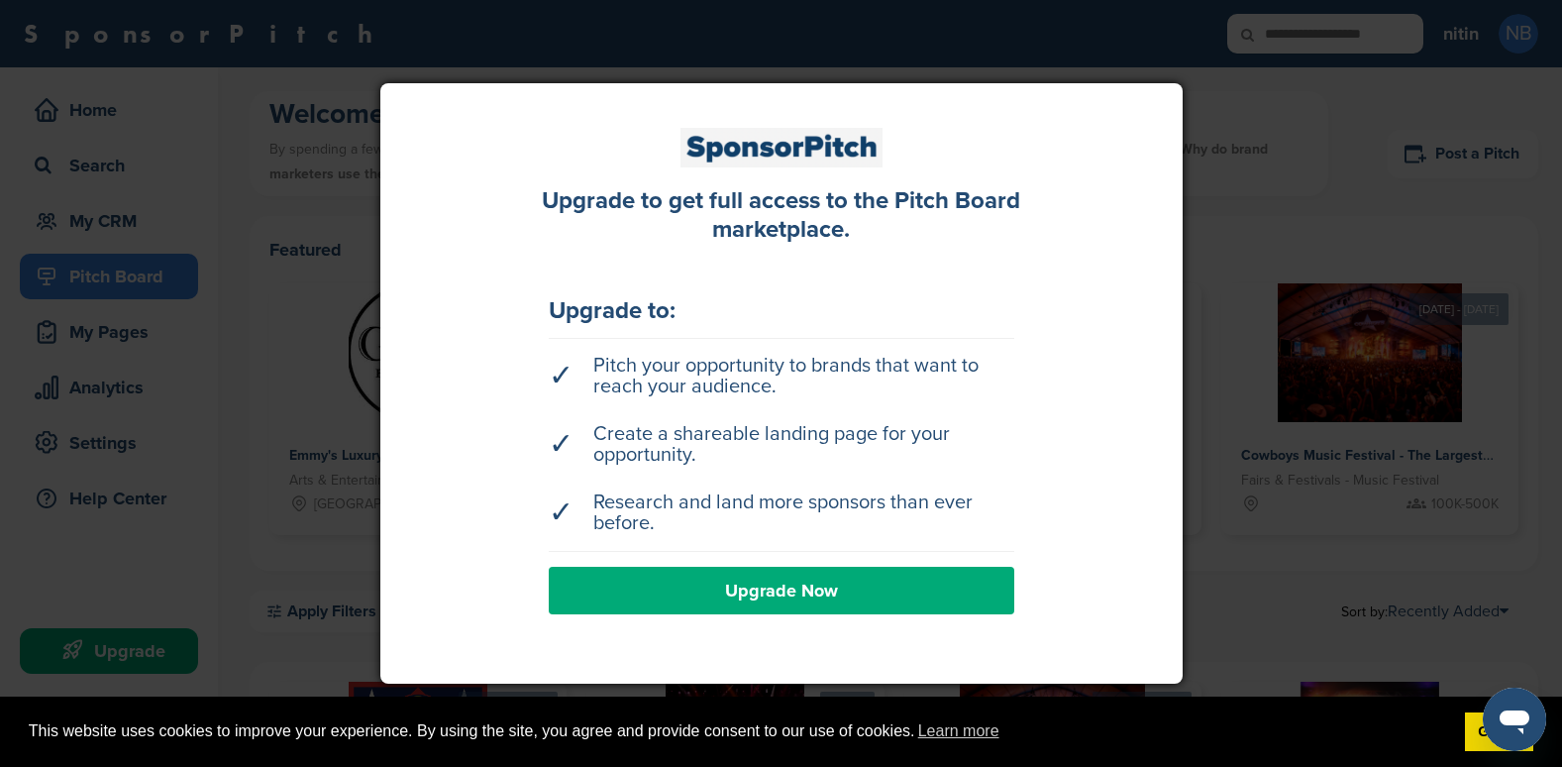
click at [758, 591] on link "Upgrade Now" at bounding box center [782, 591] width 466 height 48
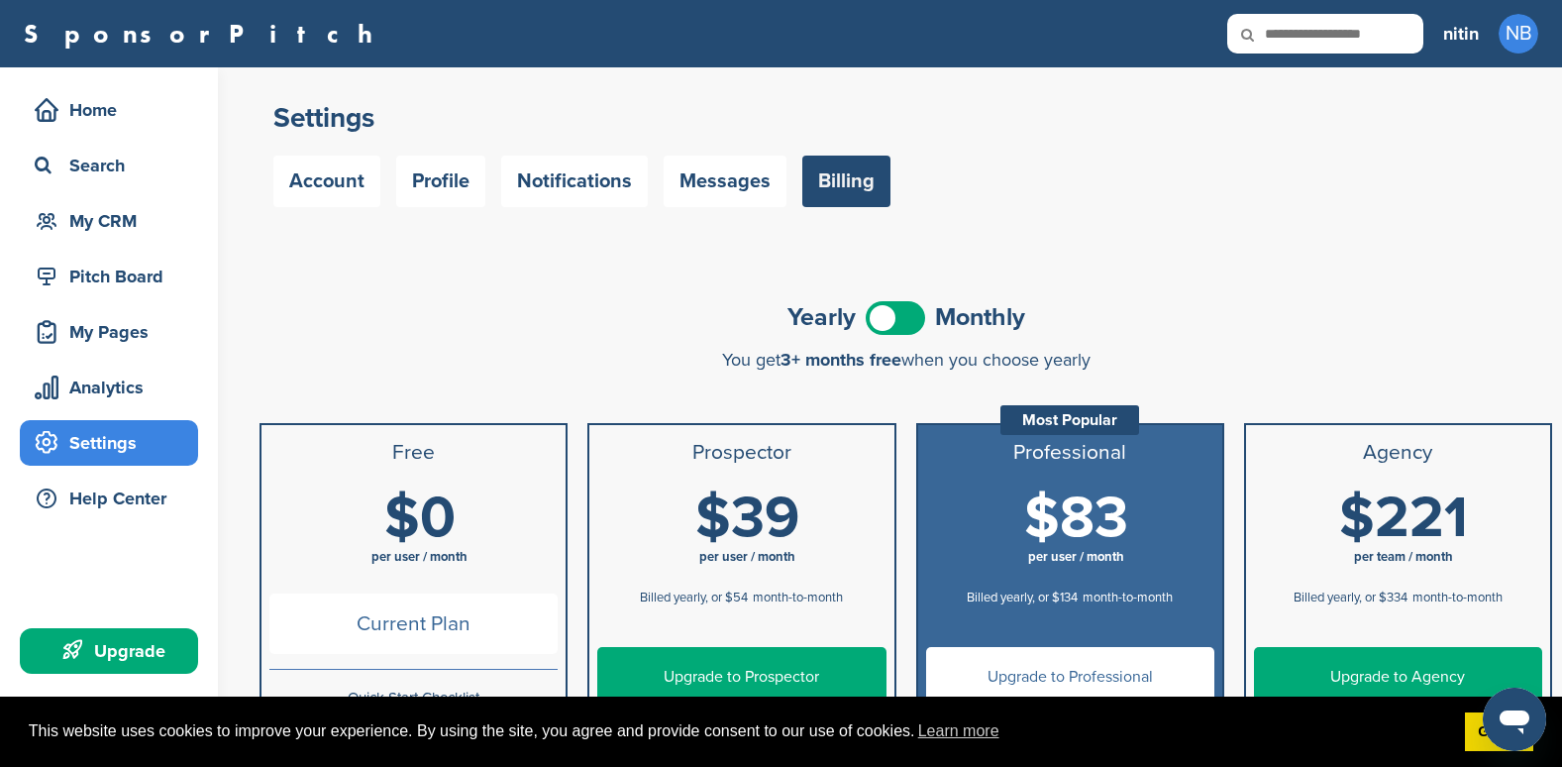
click at [420, 588] on li "Current Plan" at bounding box center [413, 631] width 304 height 92
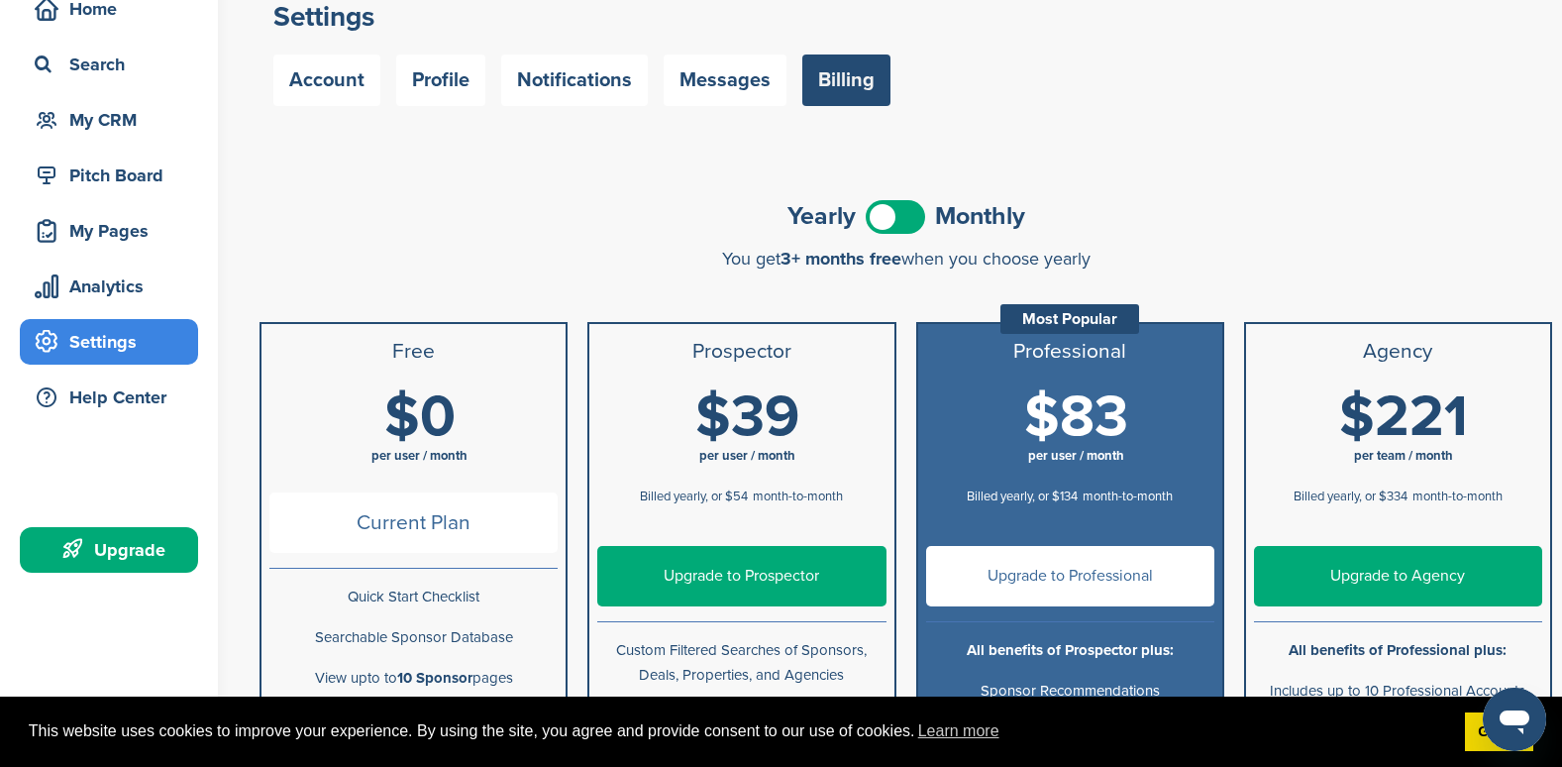
scroll to position [99, 0]
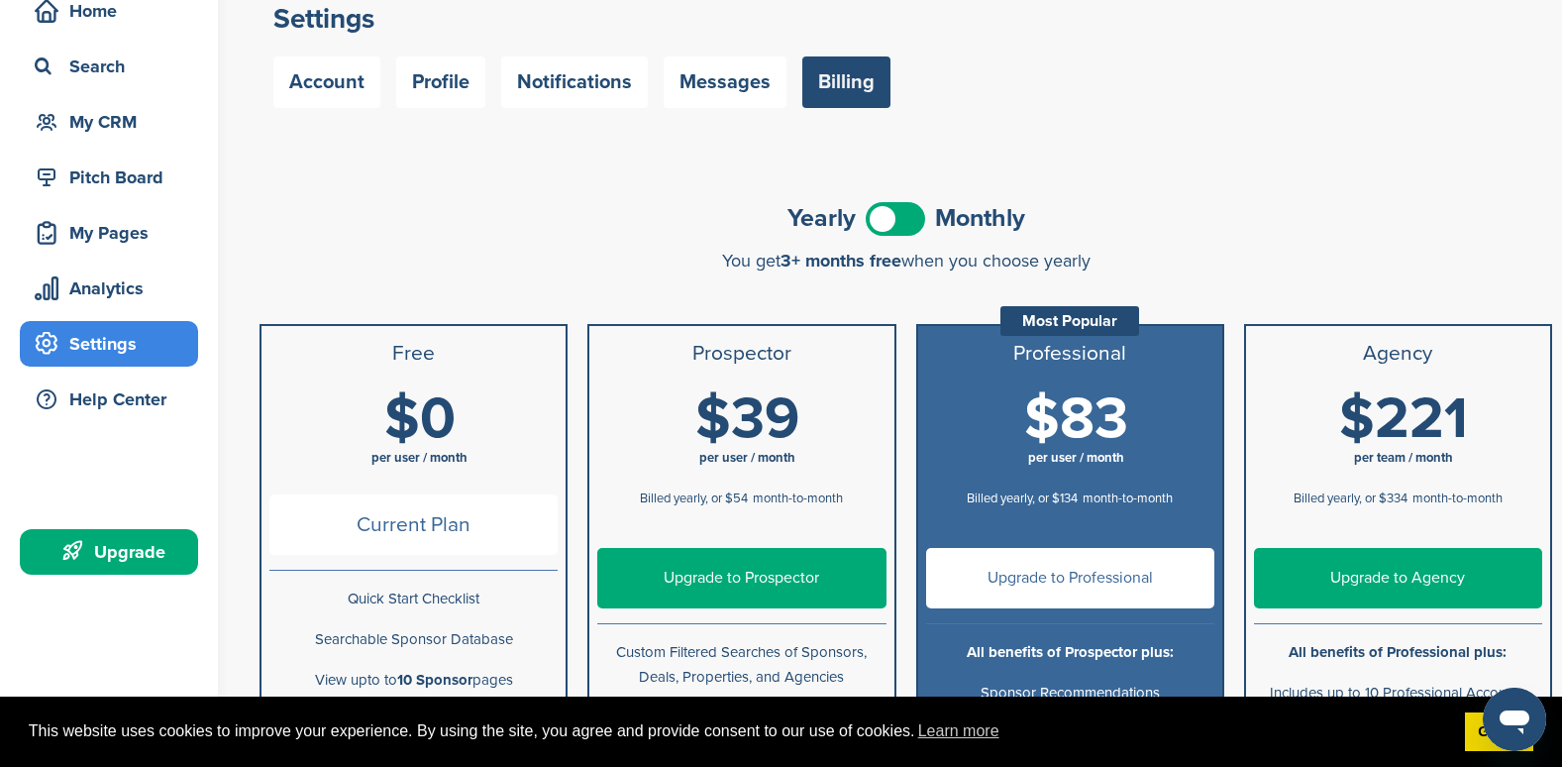
click at [884, 215] on span at bounding box center [895, 219] width 59 height 34
click at [451, 535] on span "Current Plan" at bounding box center [413, 524] width 288 height 60
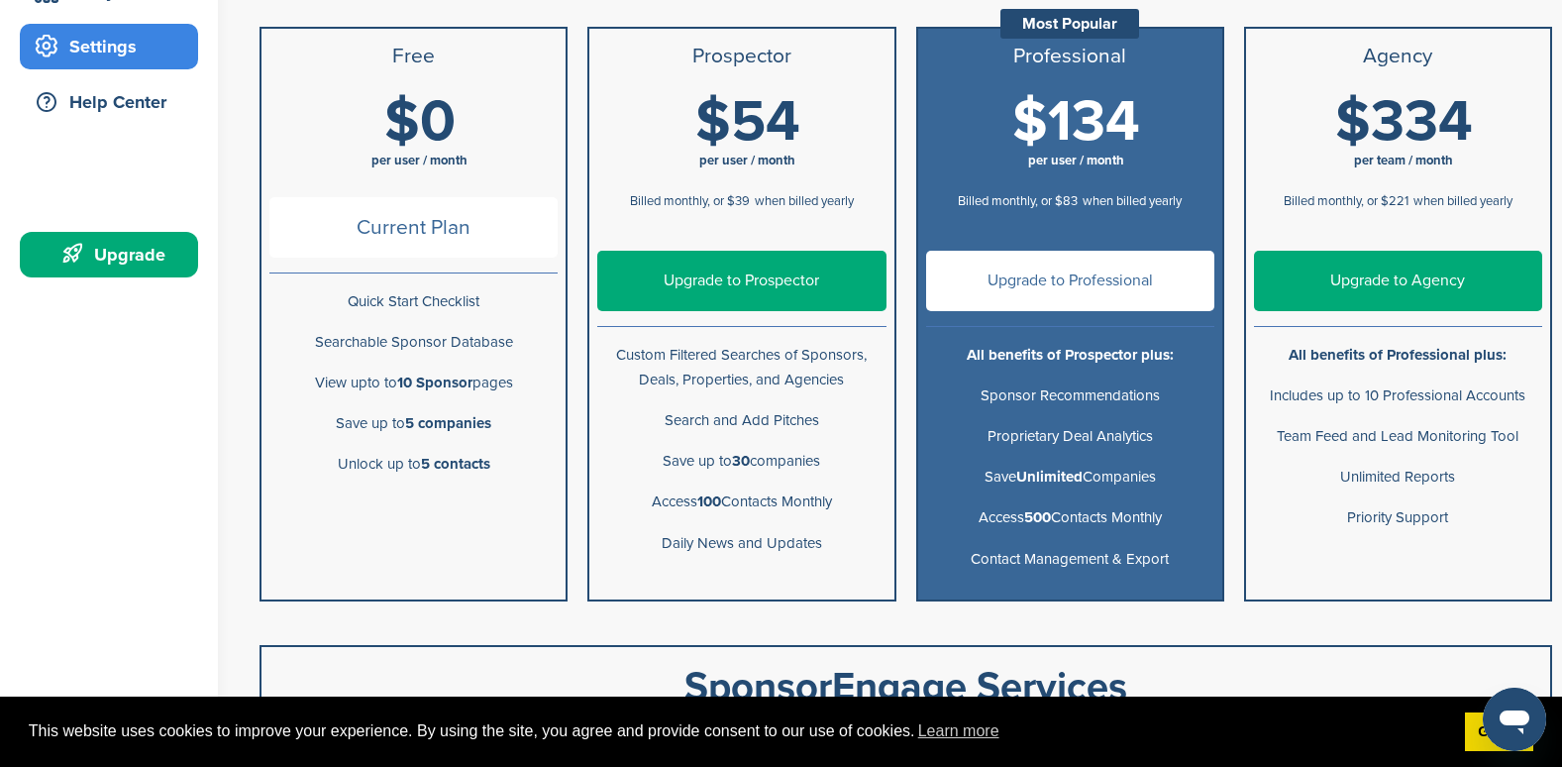
scroll to position [0, 0]
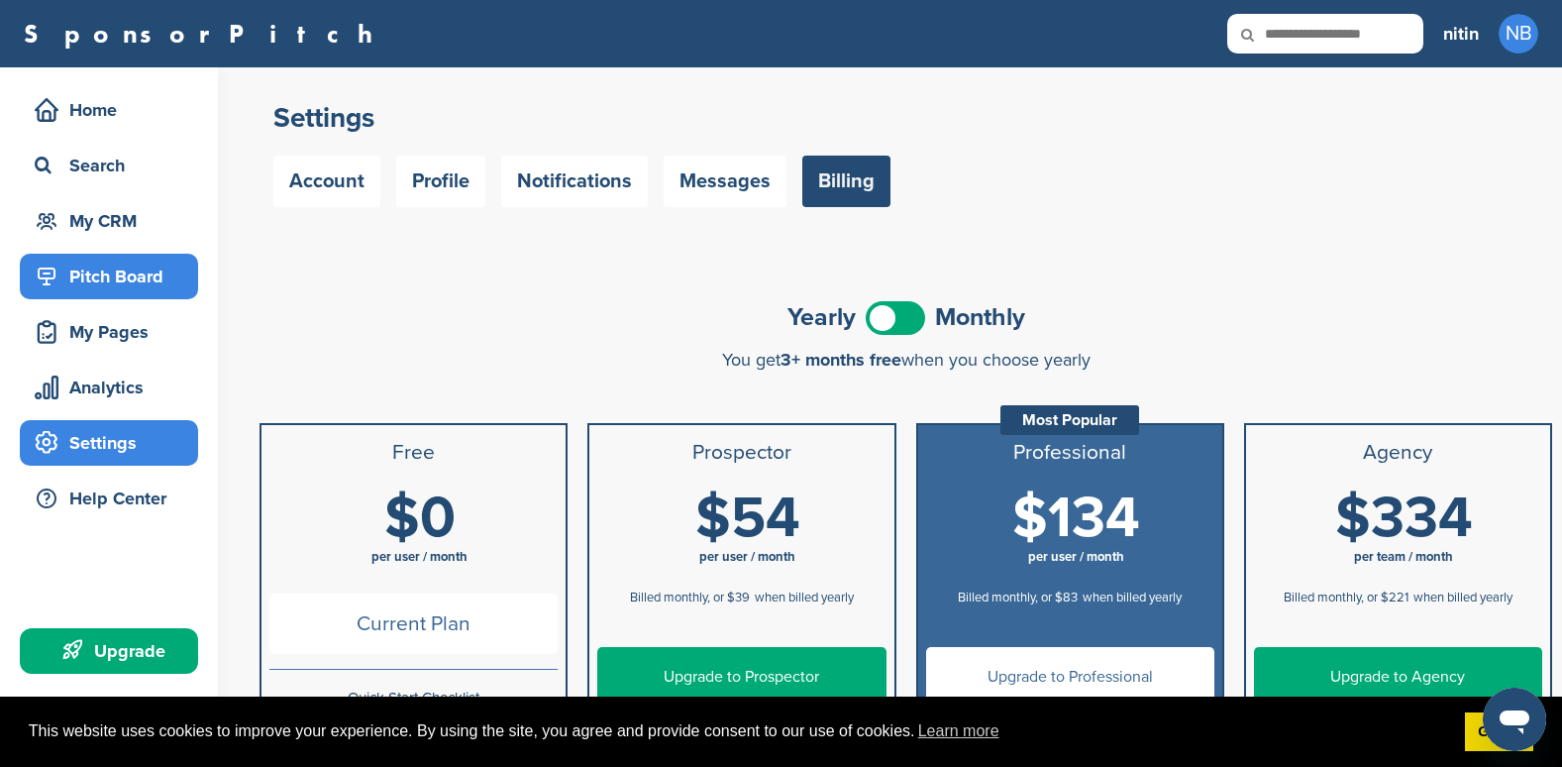
click at [100, 296] on div "Pitch Board" at bounding box center [109, 277] width 178 height 46
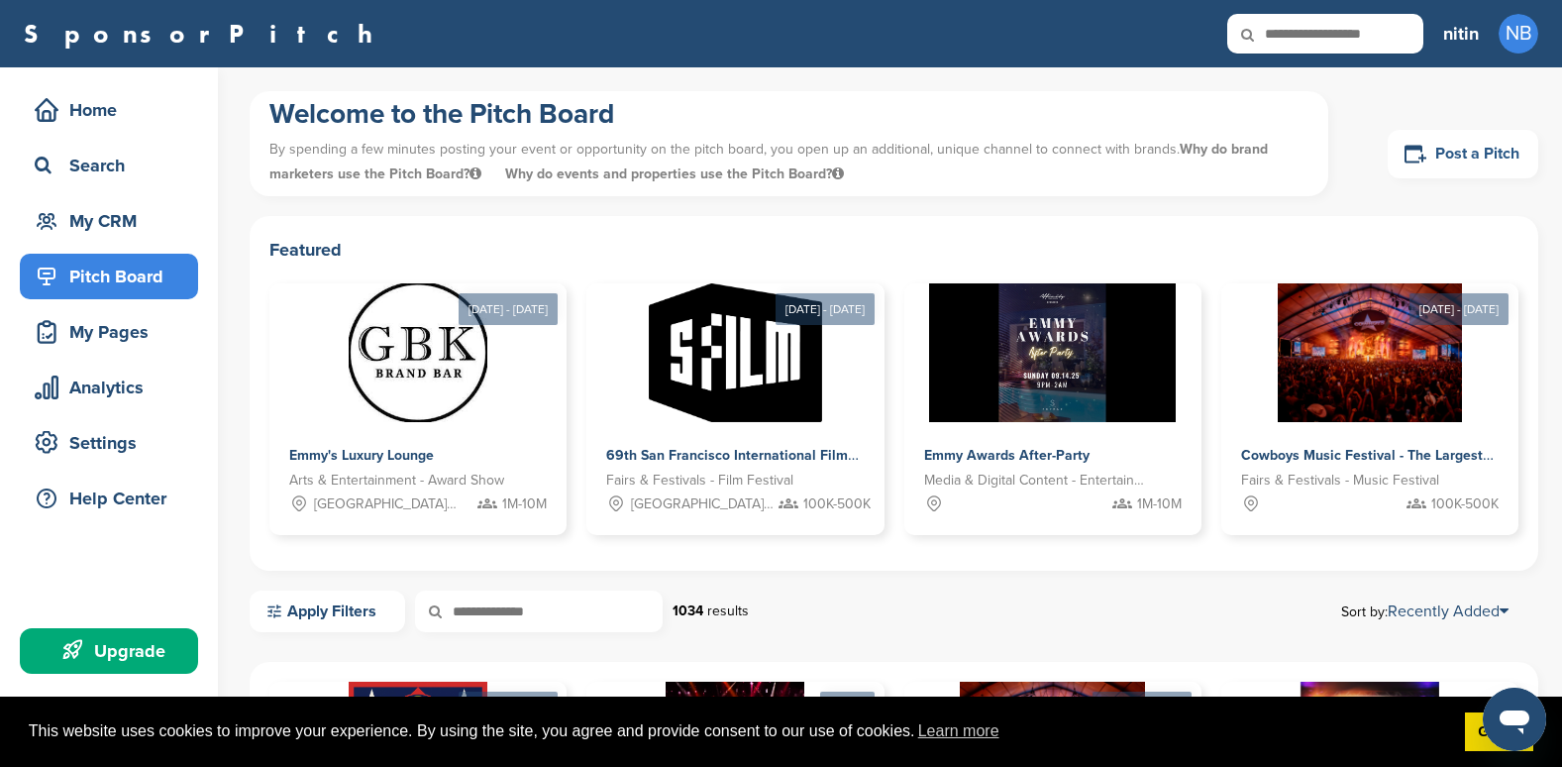
click at [1441, 153] on link "Post a Pitch" at bounding box center [1463, 154] width 151 height 49
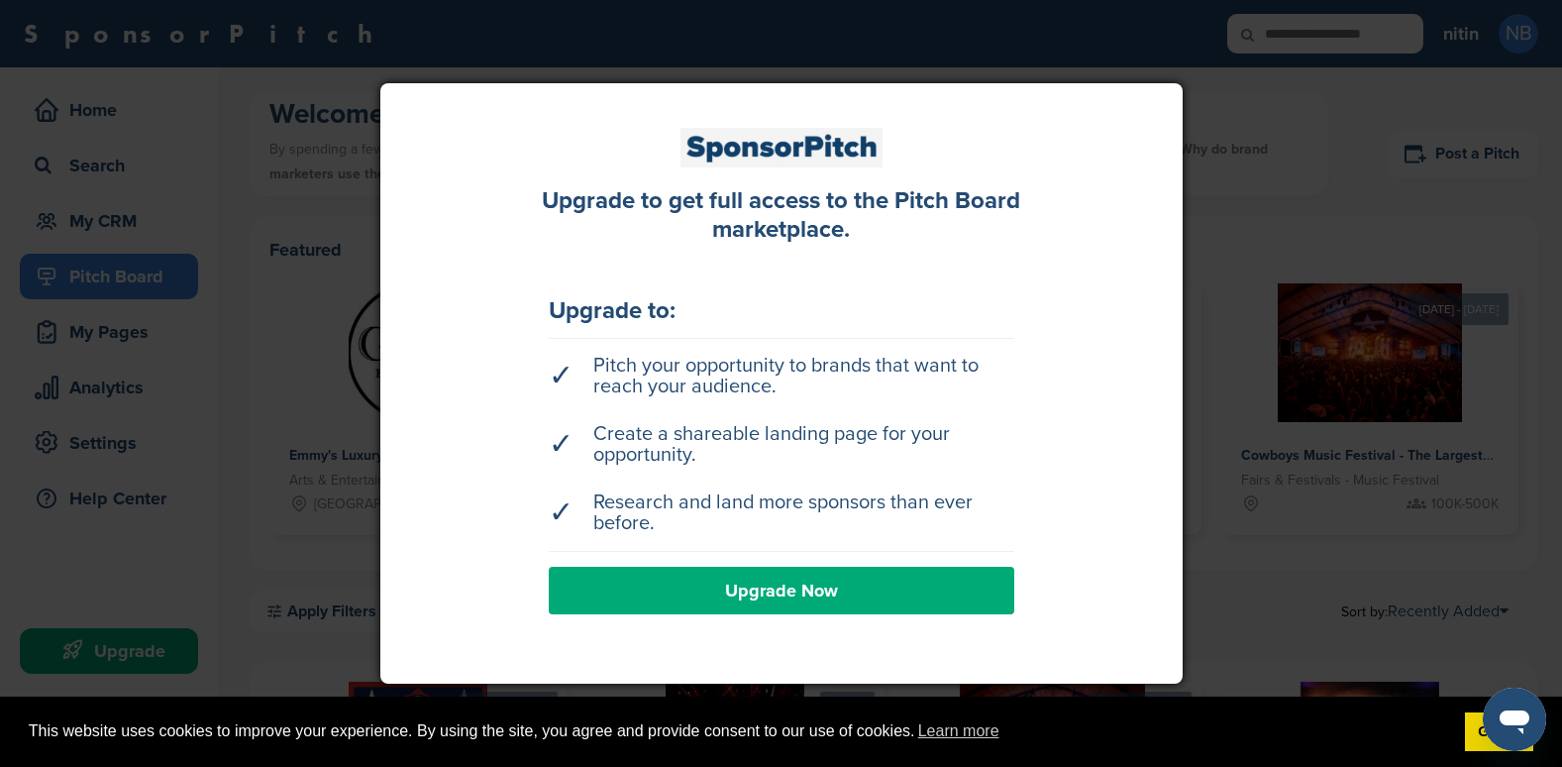
click at [762, 585] on link "Upgrade Now" at bounding box center [782, 591] width 466 height 48
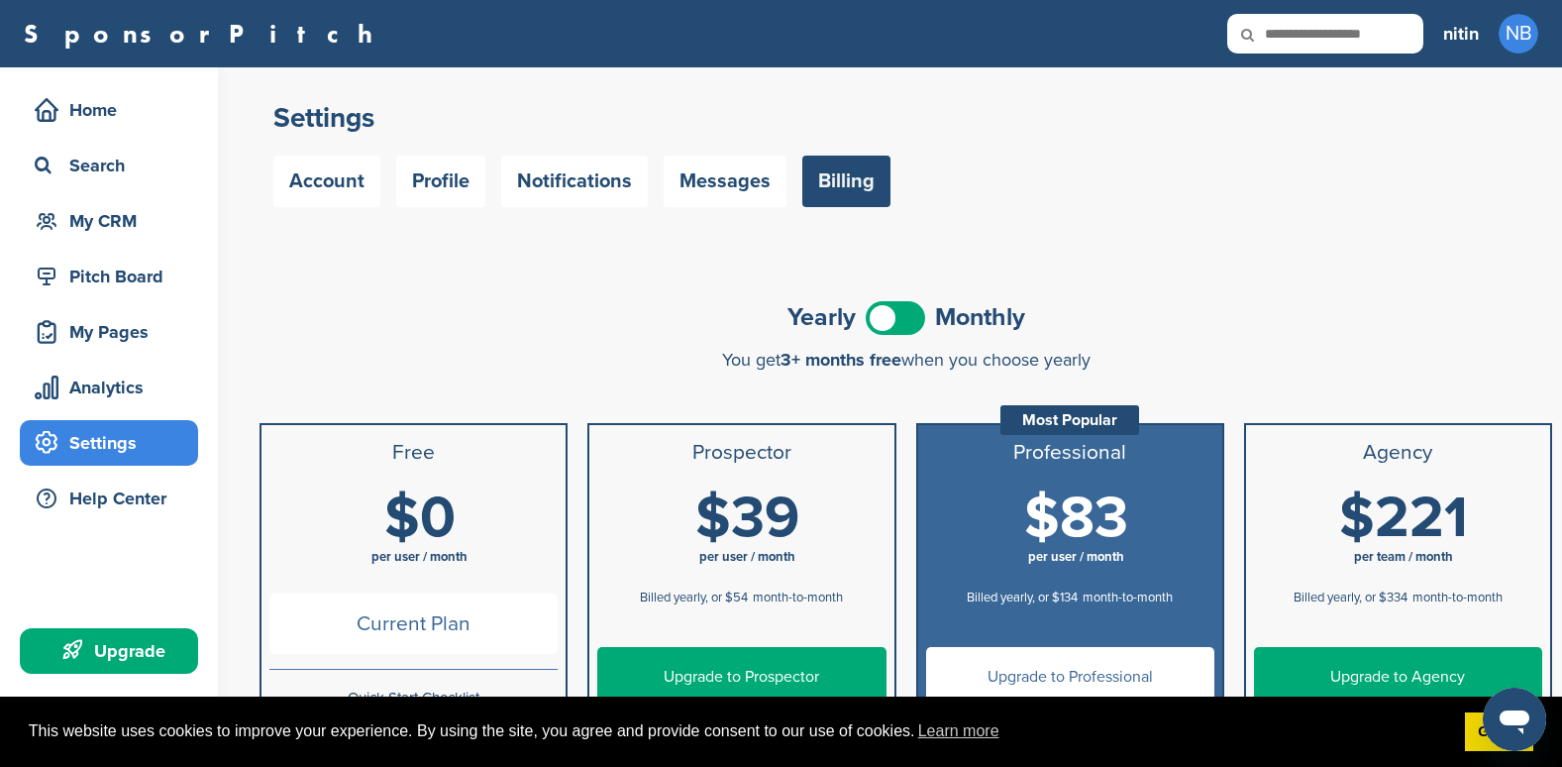
click at [466, 544] on h1 "$0 per user / month" at bounding box center [419, 532] width 288 height 89
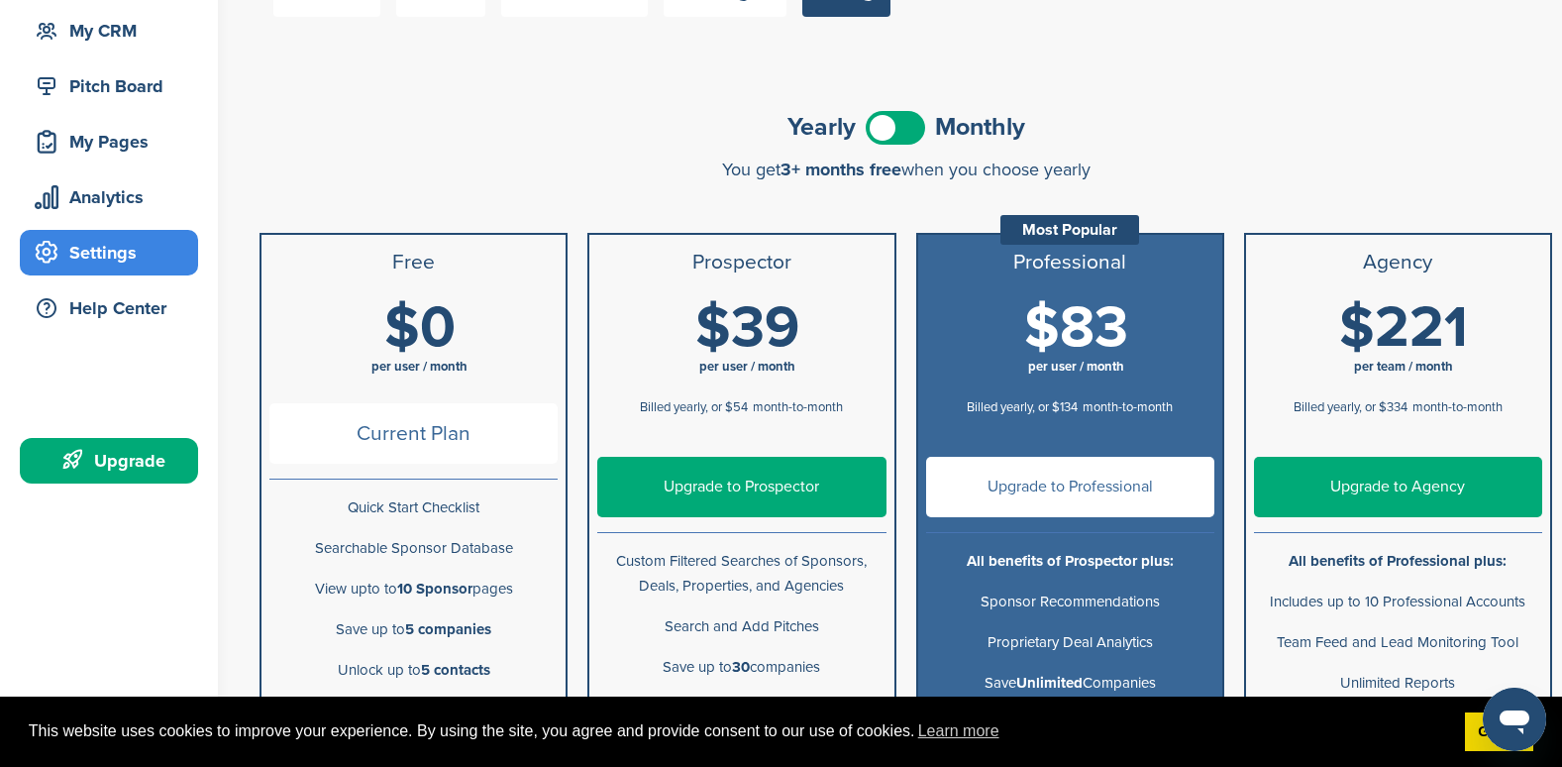
scroll to position [198, 0]
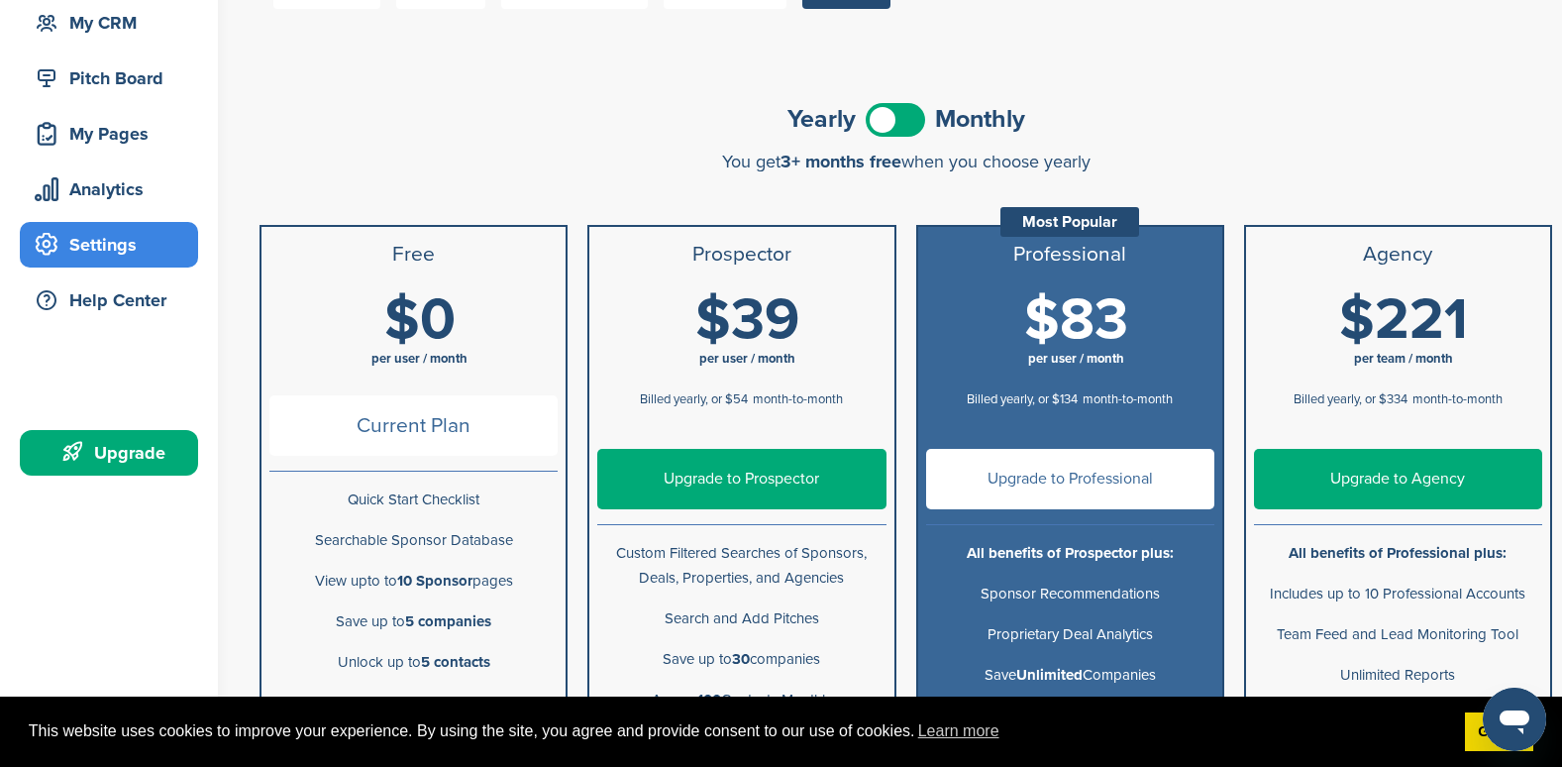
click at [368, 423] on span "Current Plan" at bounding box center [413, 425] width 288 height 60
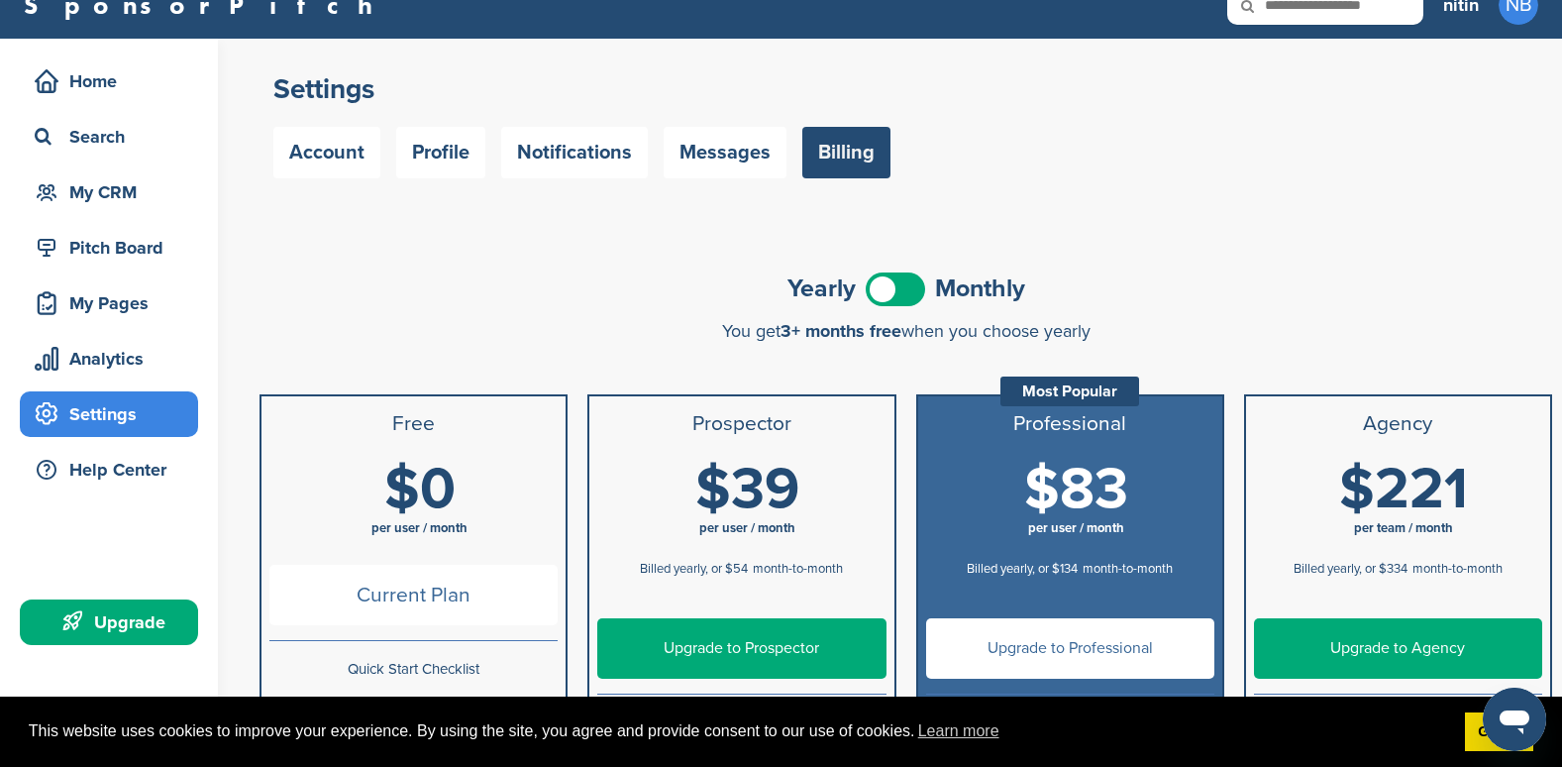
scroll to position [0, 0]
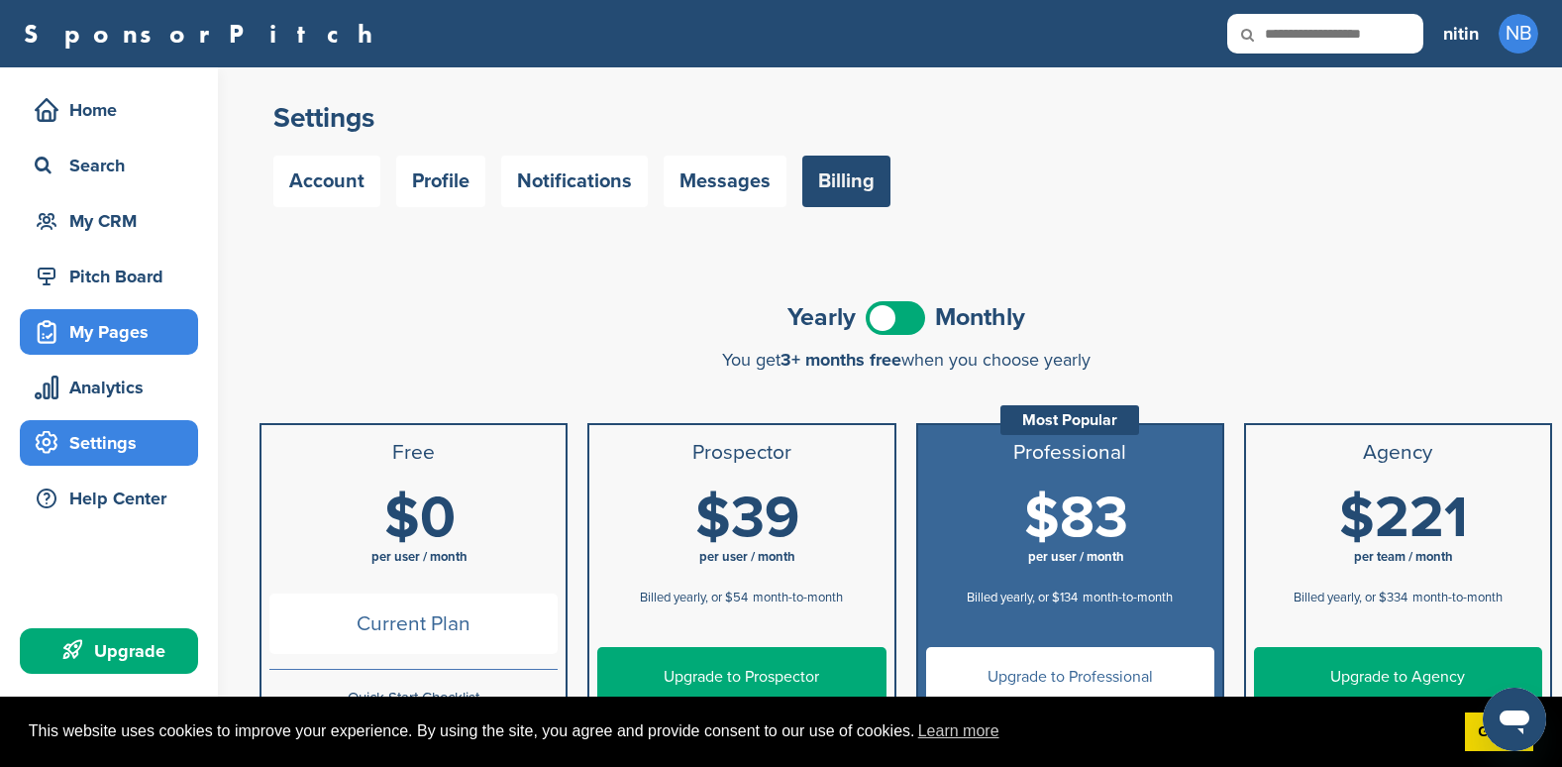
click at [95, 327] on div "My Pages" at bounding box center [114, 332] width 168 height 36
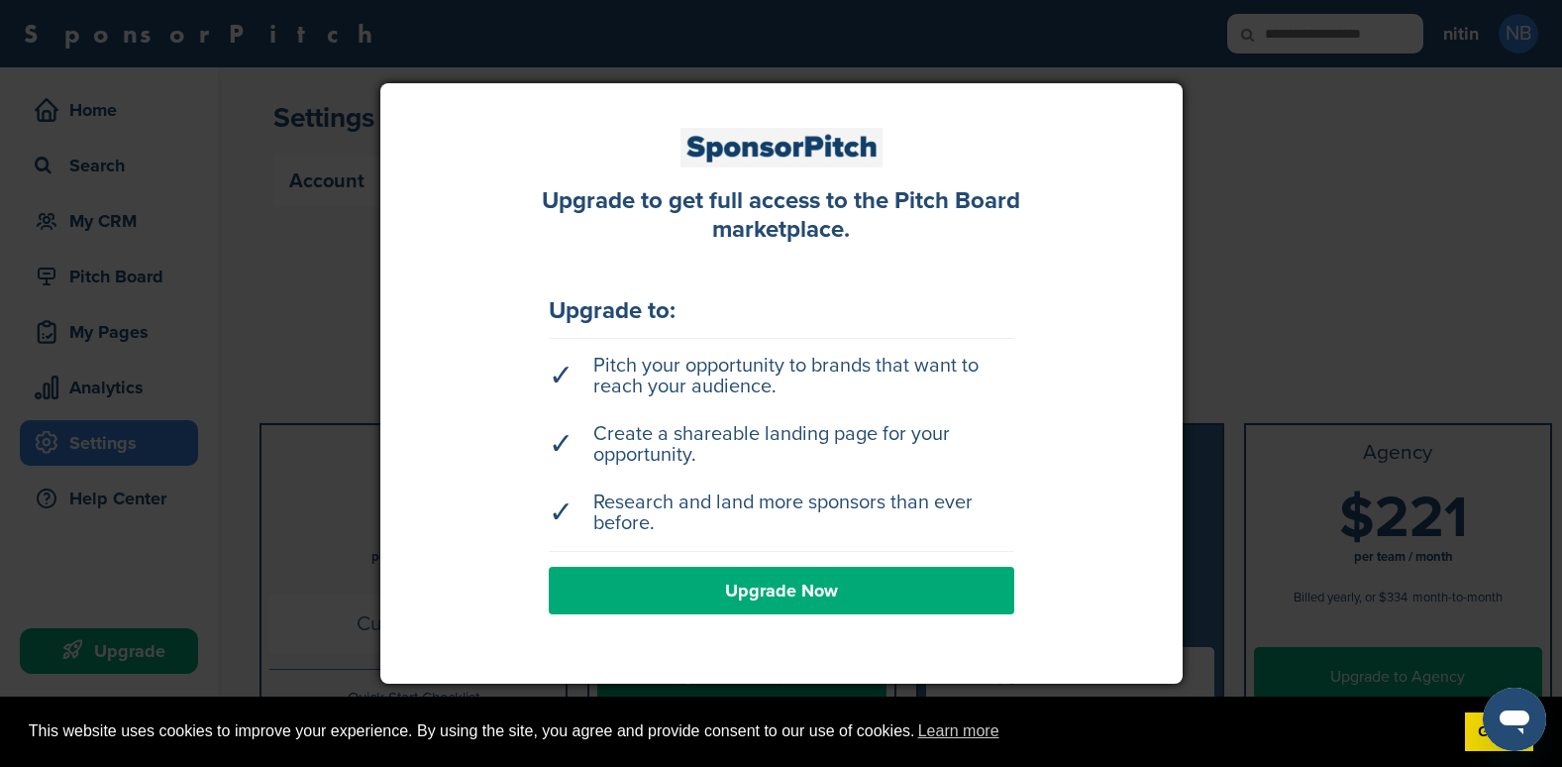
click at [1335, 252] on div at bounding box center [781, 383] width 1562 height 767
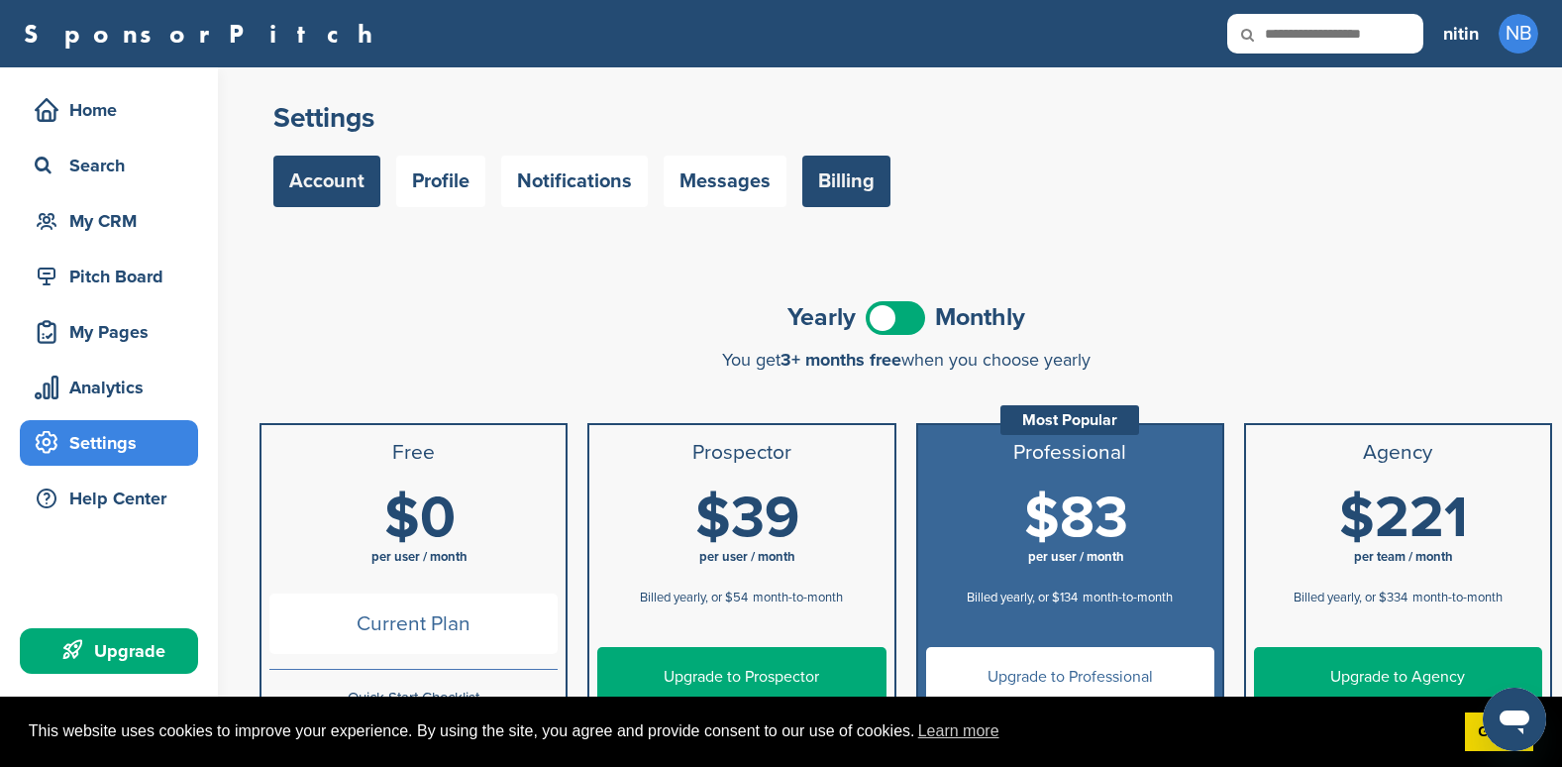
click at [329, 198] on link "Account" at bounding box center [326, 182] width 107 height 52
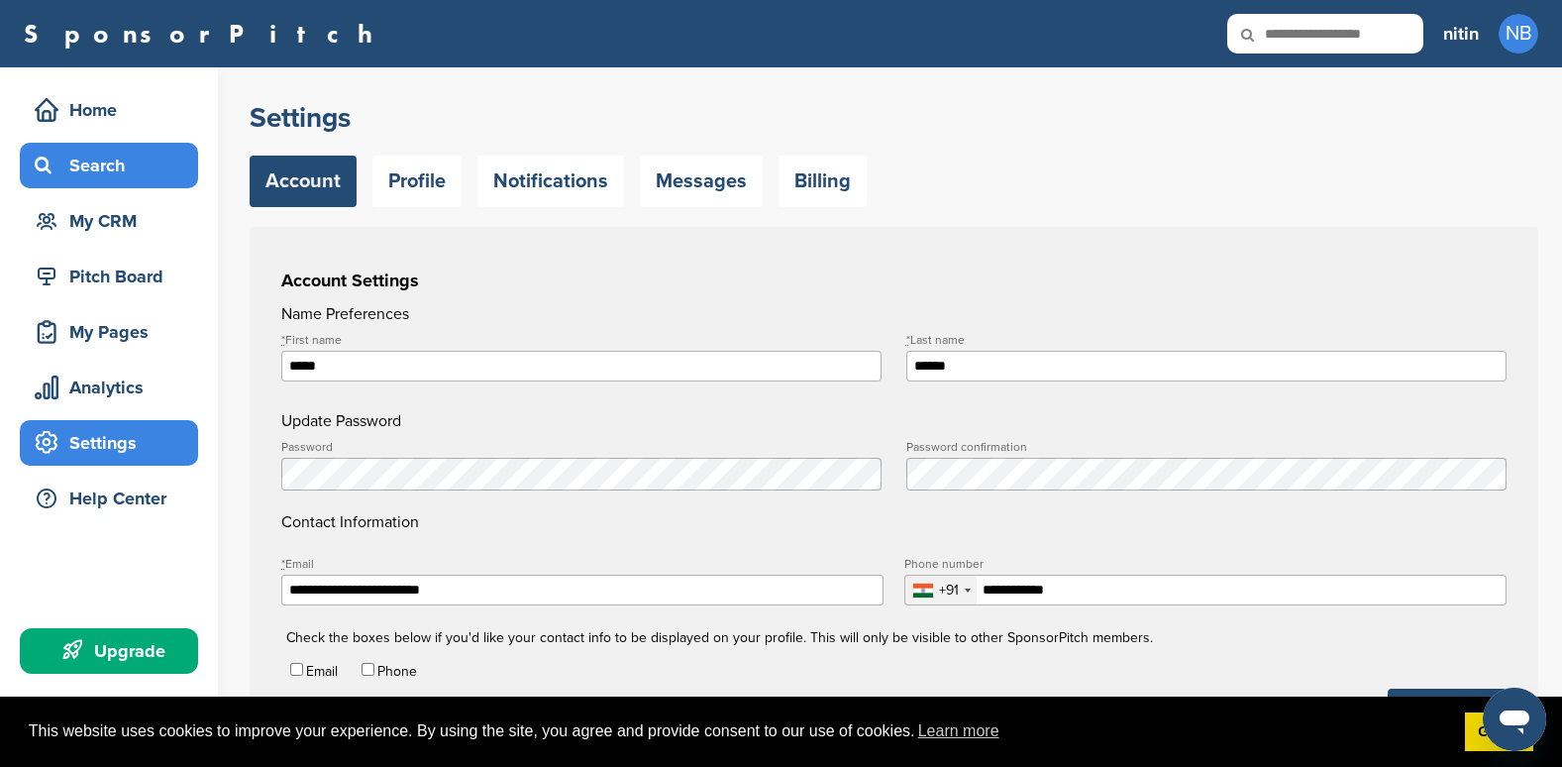
click at [83, 155] on div "Search" at bounding box center [114, 166] width 168 height 36
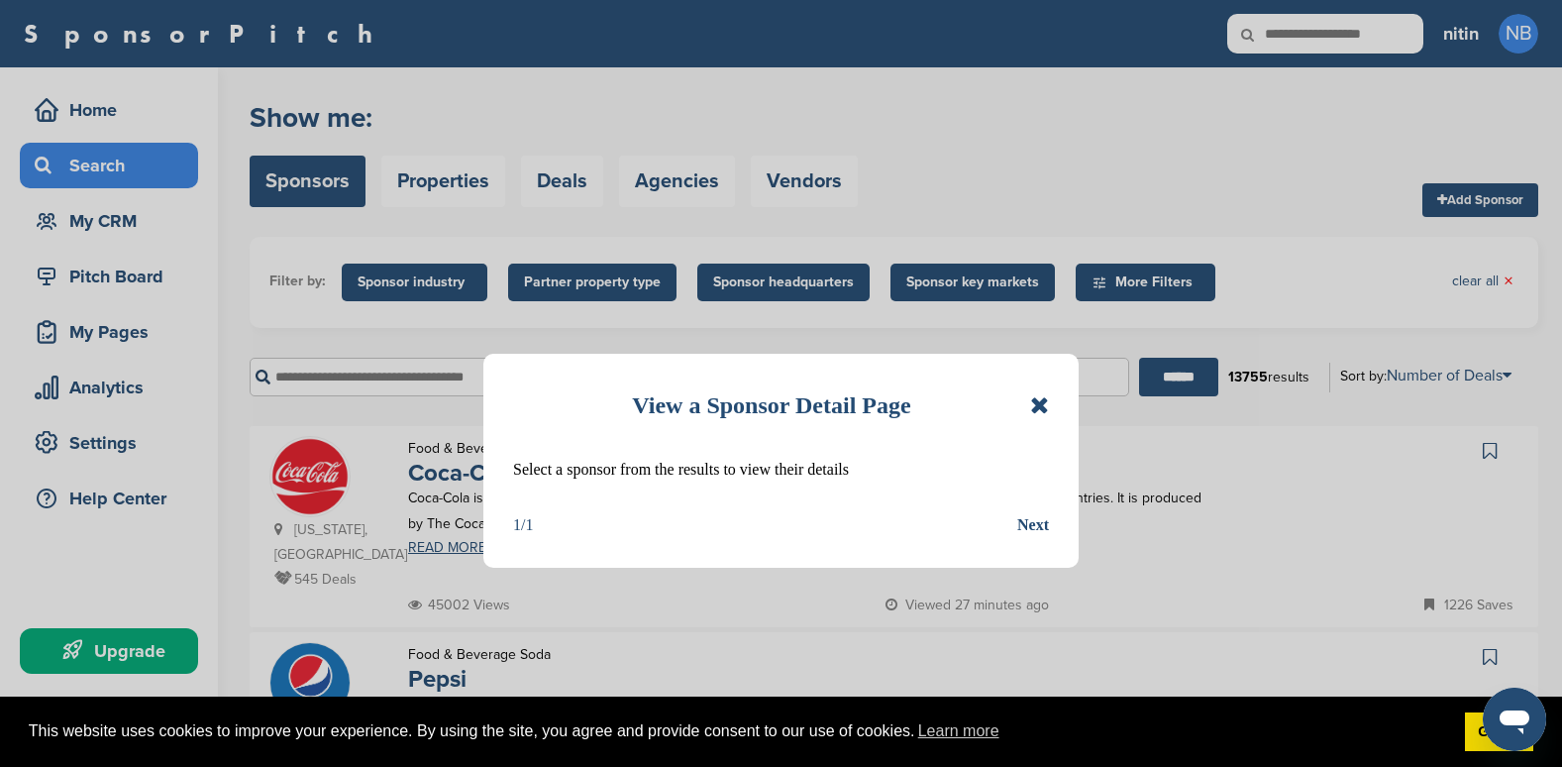
click at [1044, 524] on div "Next" at bounding box center [1033, 525] width 32 height 26
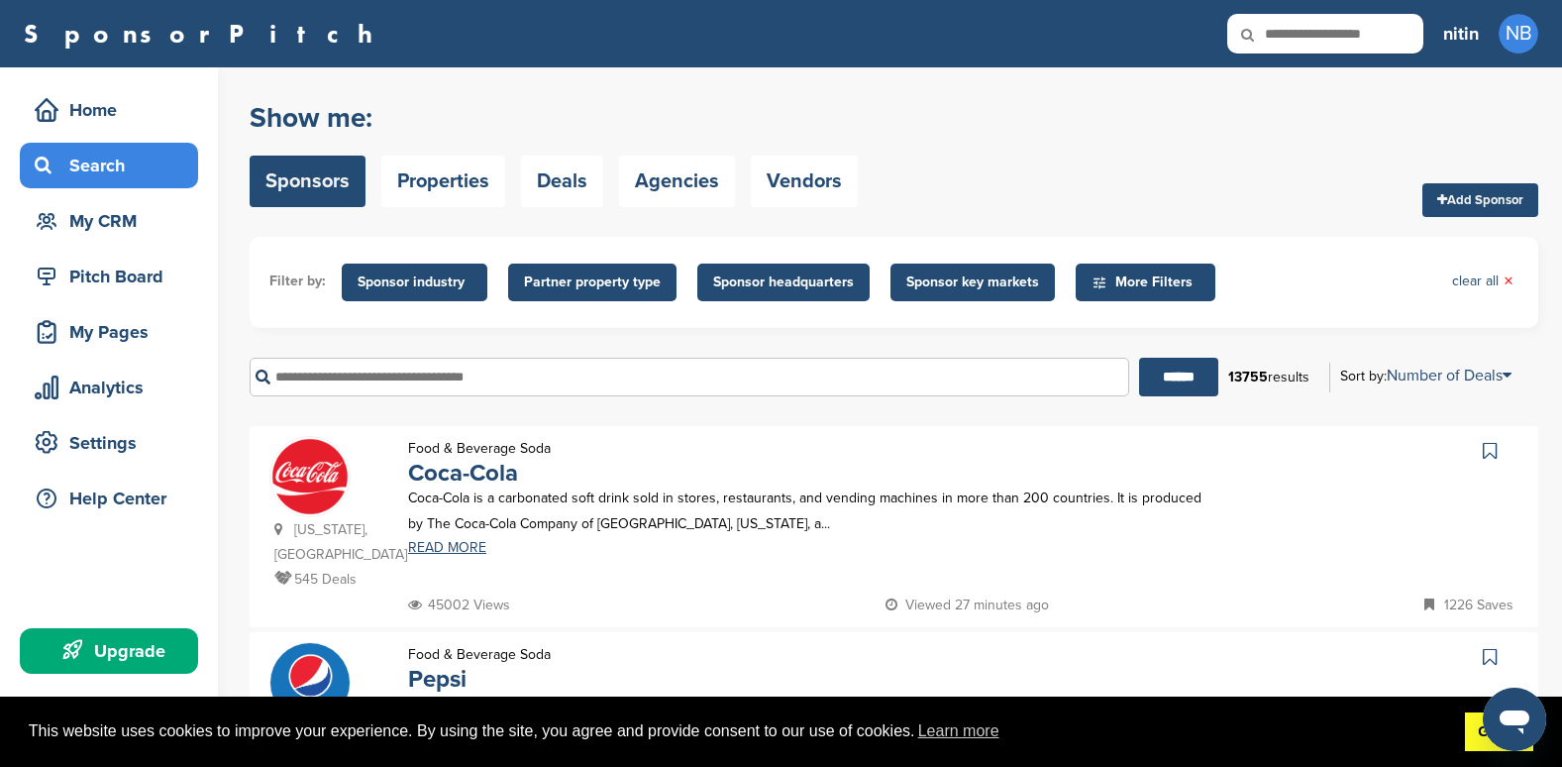
click at [1477, 742] on link "Got it!" at bounding box center [1499, 732] width 68 height 40
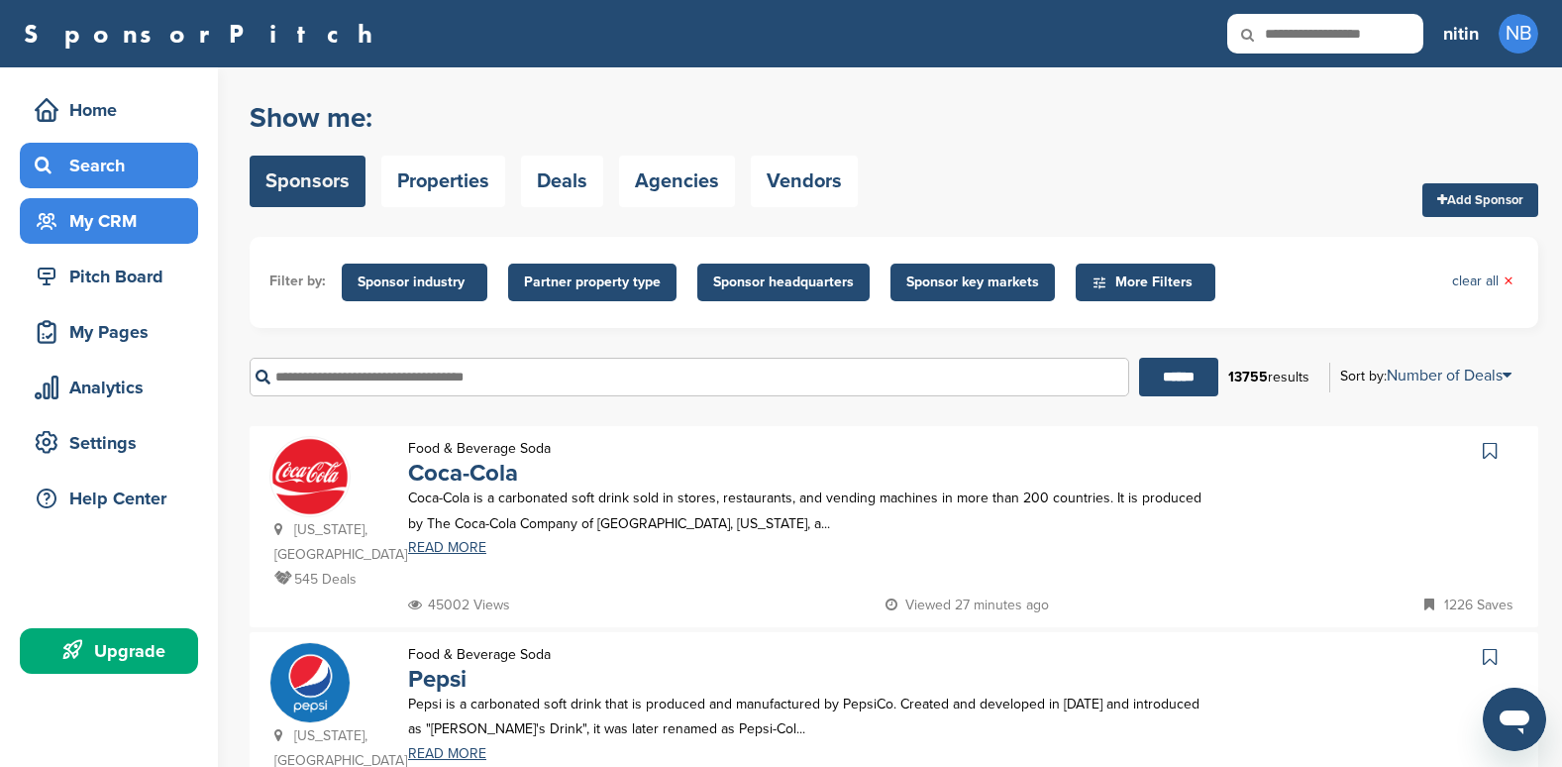
click at [108, 226] on div "My CRM" at bounding box center [114, 221] width 168 height 36
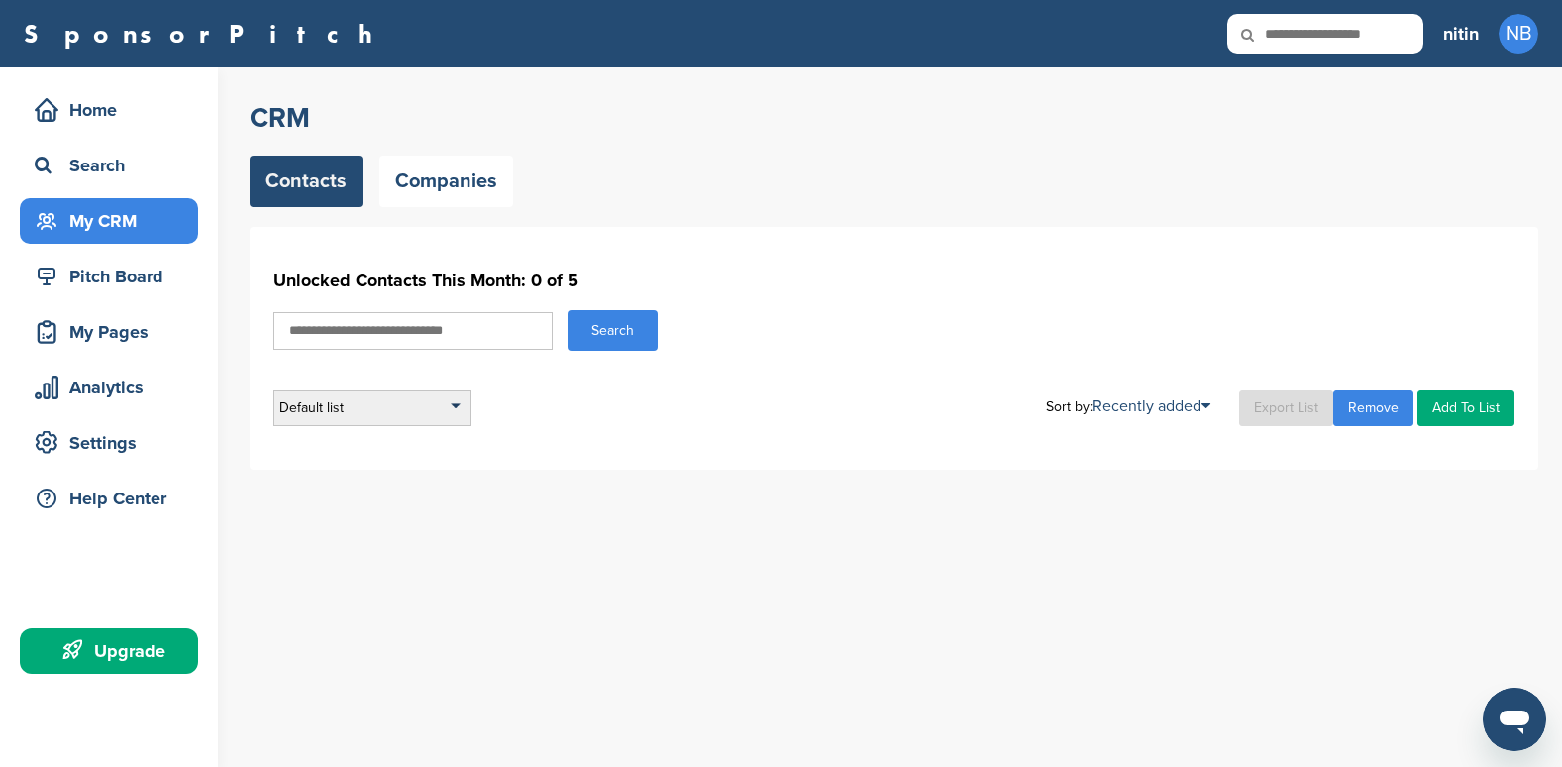
click at [431, 412] on div "Default list" at bounding box center [372, 408] width 198 height 36
click at [1509, 716] on icon "Open messaging window" at bounding box center [1515, 722] width 30 height 24
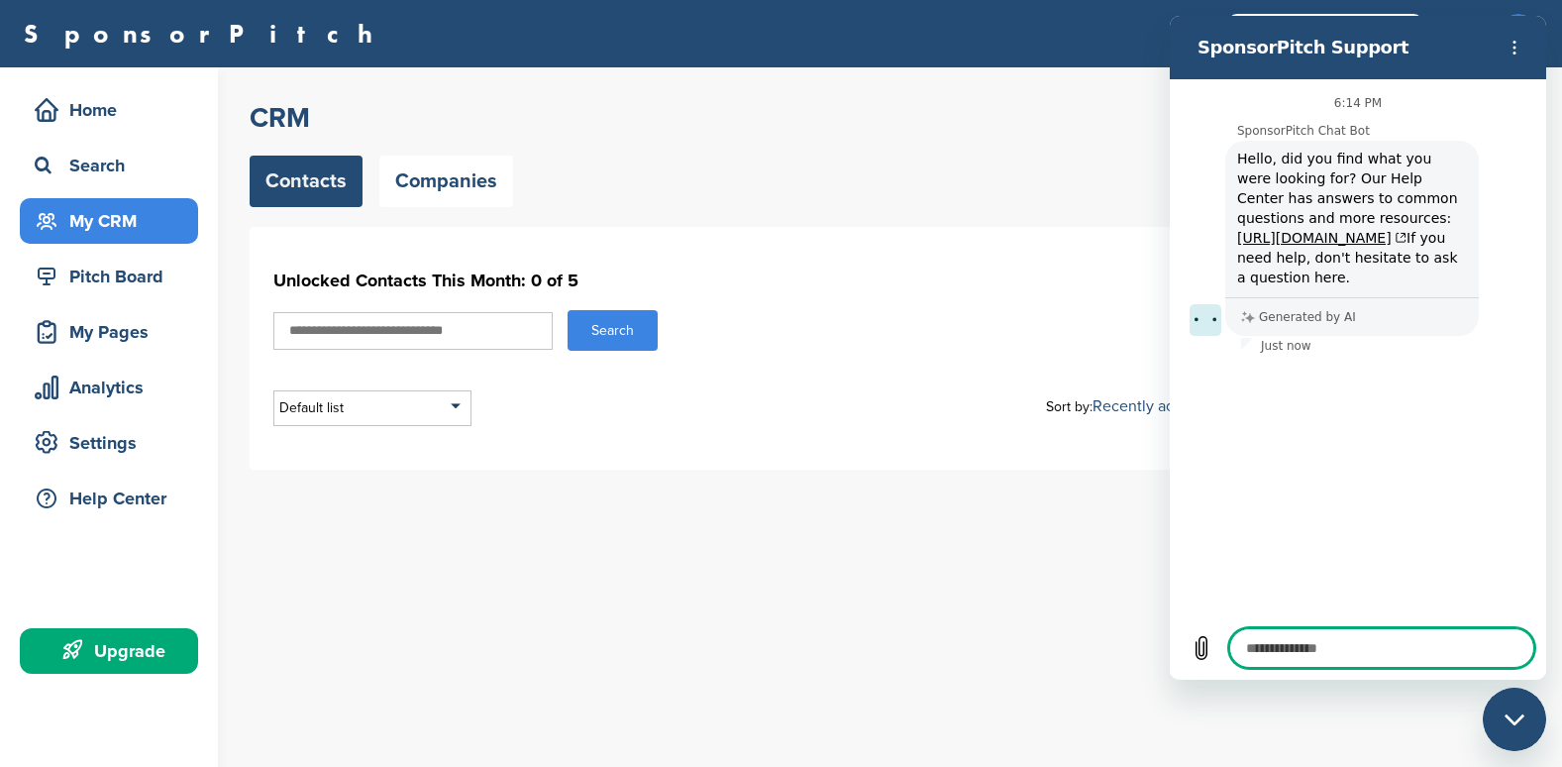
click at [1055, 279] on h1 "Unlocked Contacts This Month: 0 of 5" at bounding box center [893, 280] width 1241 height 36
click at [1523, 719] on icon "Close messaging window" at bounding box center [1515, 719] width 21 height 13
type textarea "*"
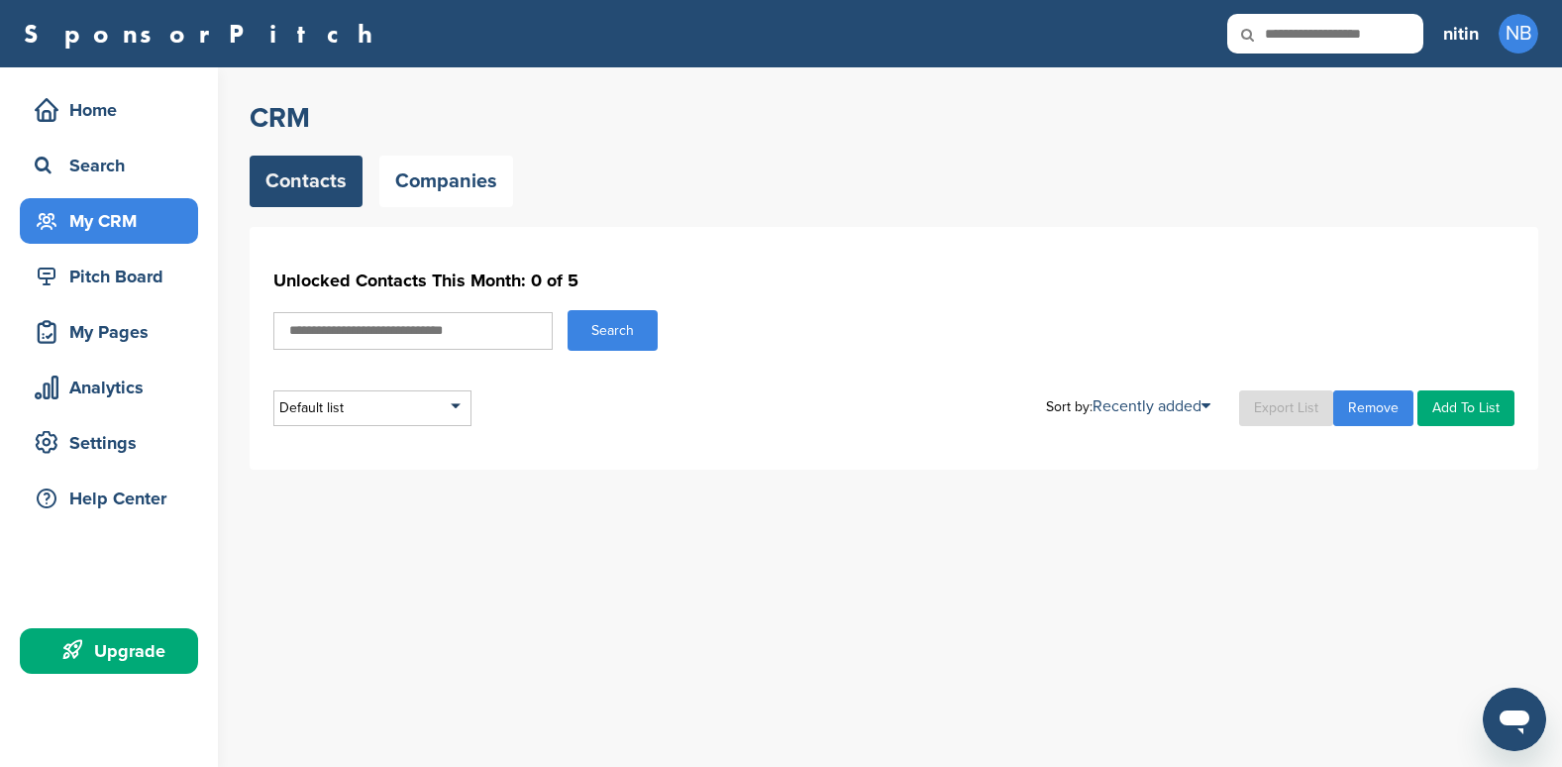
click at [1461, 409] on link "Add To List" at bounding box center [1465, 408] width 97 height 36
click at [83, 262] on div "Pitch Board" at bounding box center [114, 277] width 168 height 36
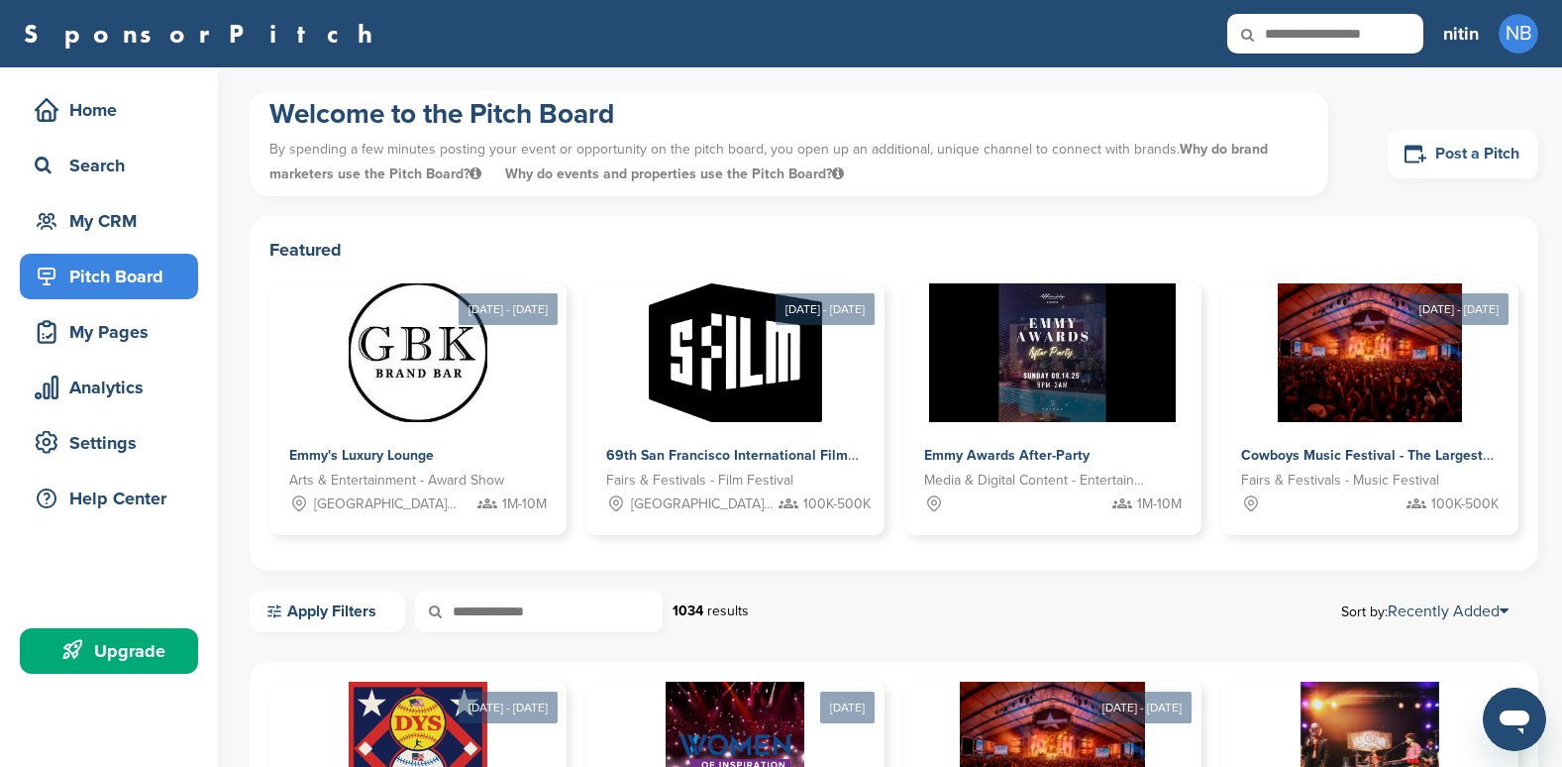
click at [1496, 156] on link "Post a Pitch" at bounding box center [1463, 154] width 151 height 49
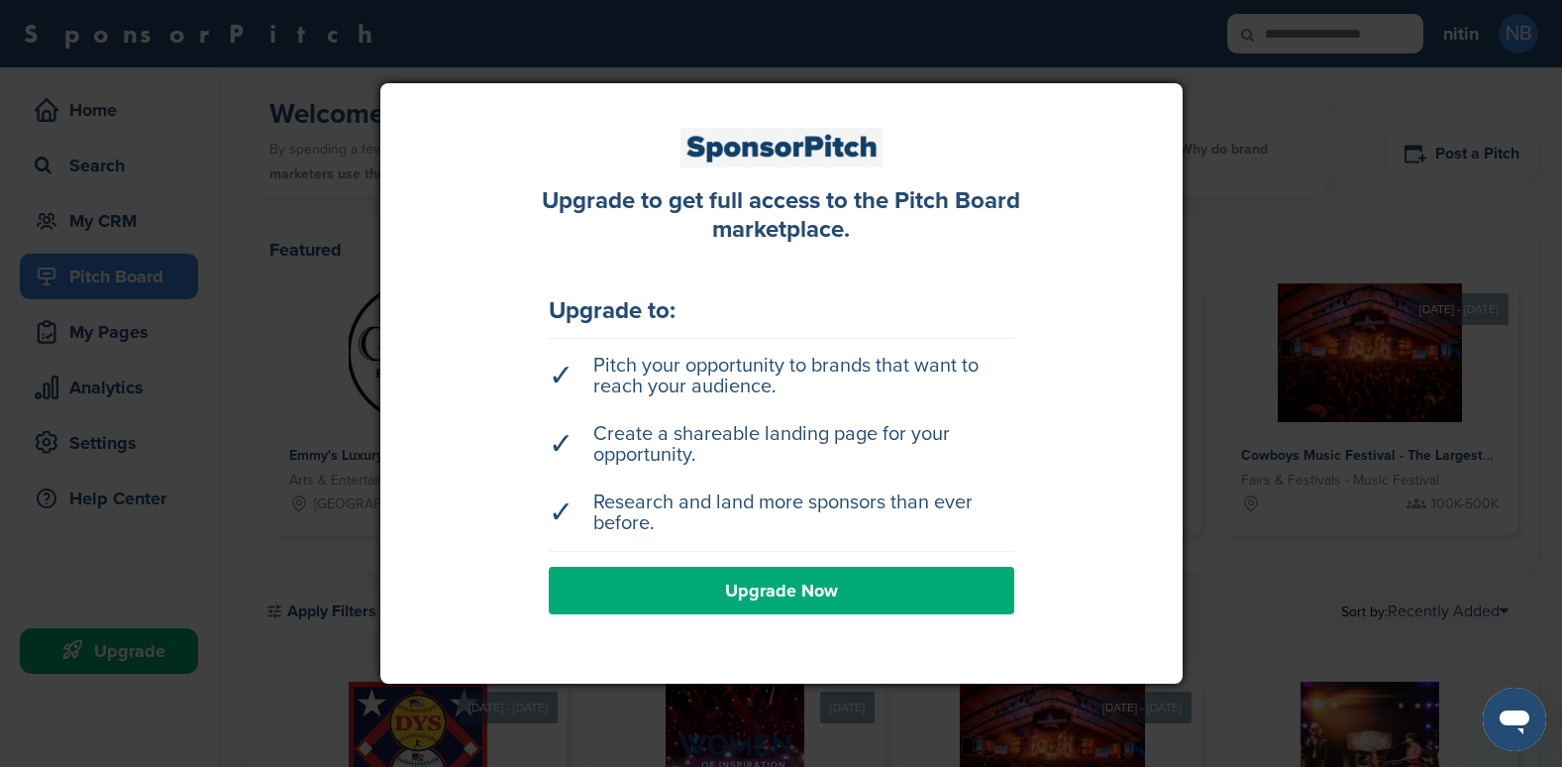
click at [734, 592] on link "Upgrade Now" at bounding box center [782, 591] width 466 height 48
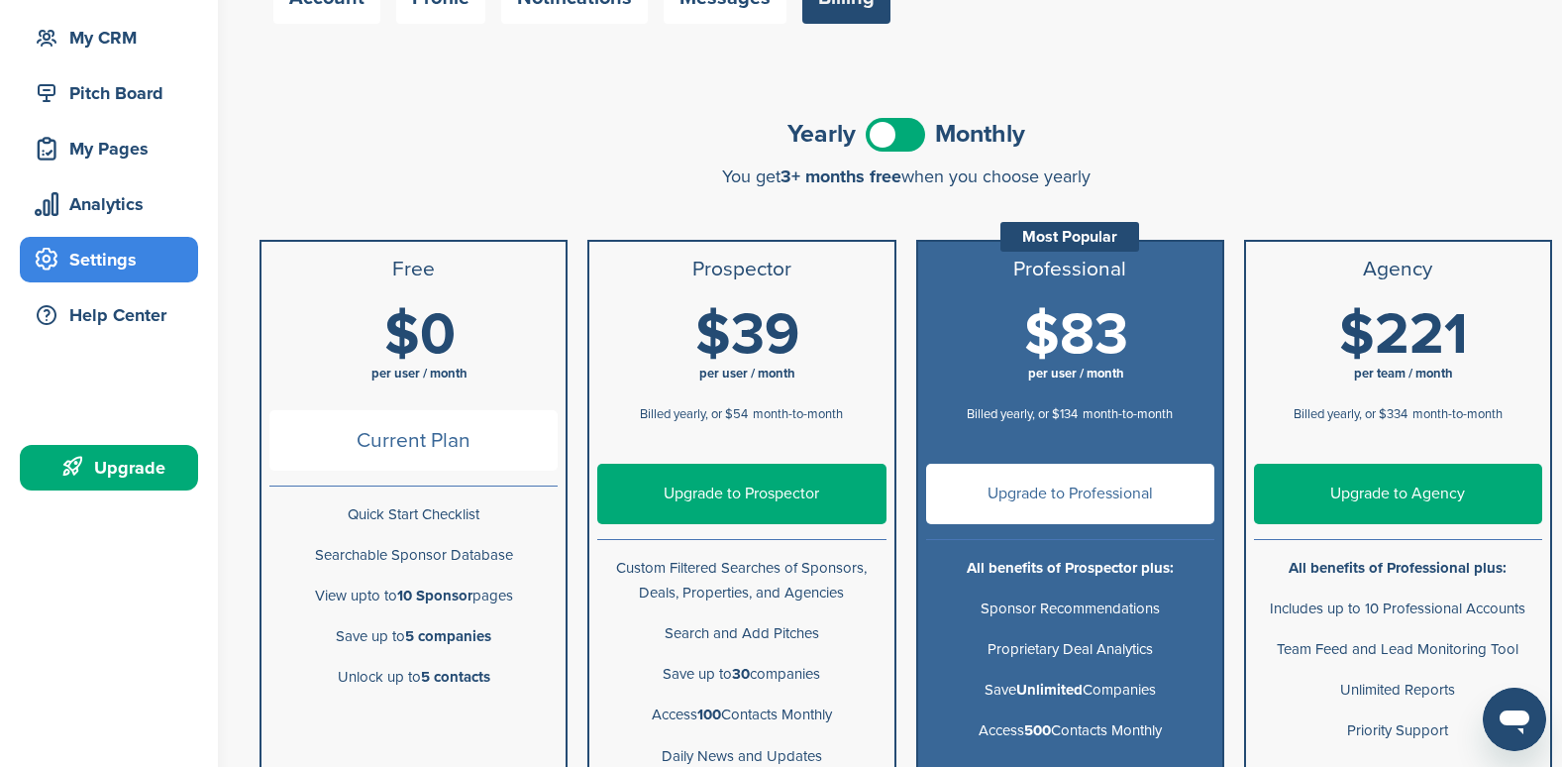
scroll to position [198, 0]
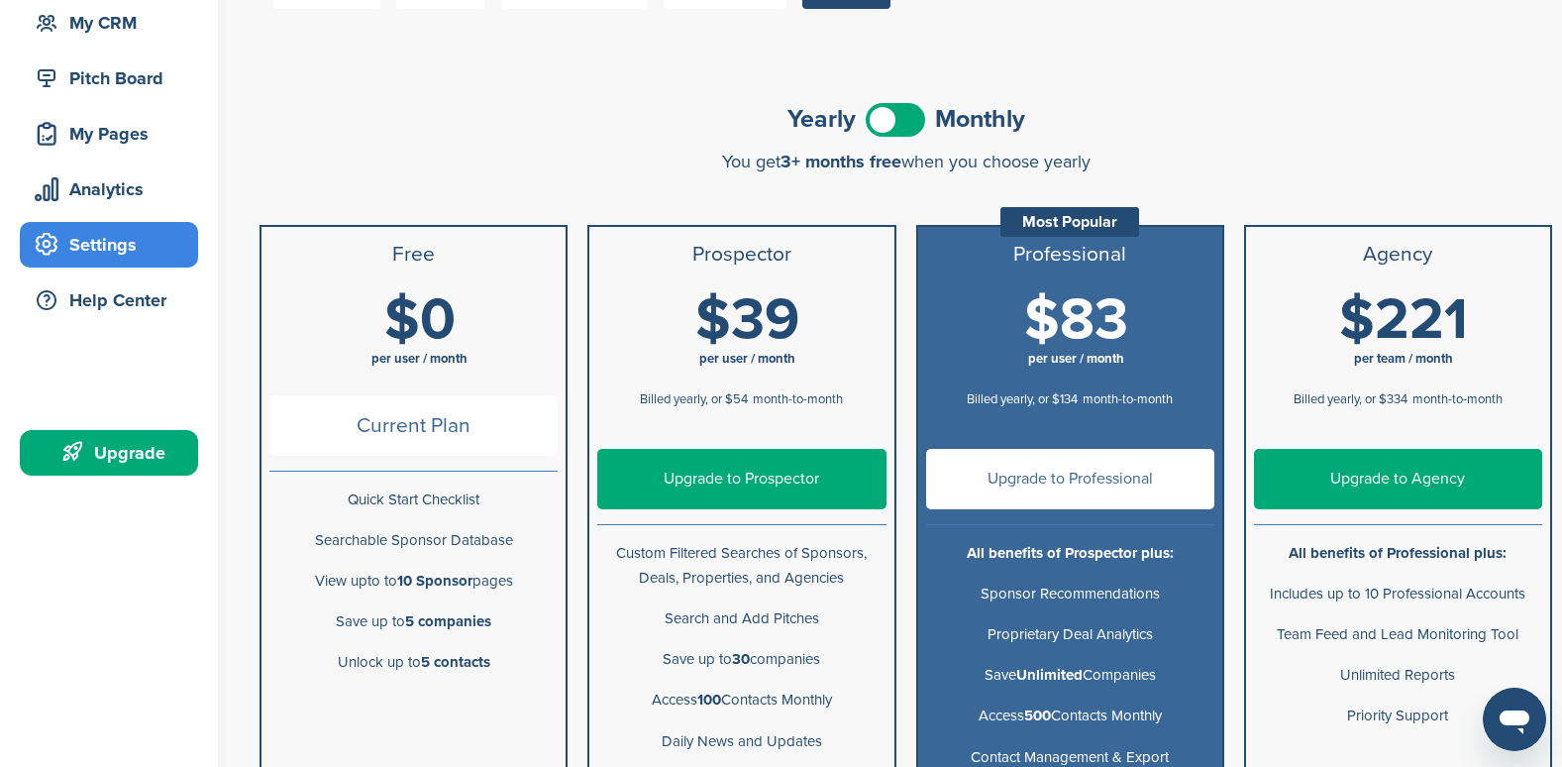
click at [889, 115] on span at bounding box center [895, 120] width 59 height 34
click at [908, 120] on span at bounding box center [895, 120] width 59 height 34
click at [399, 369] on h1 "$0 per user / month" at bounding box center [419, 334] width 288 height 89
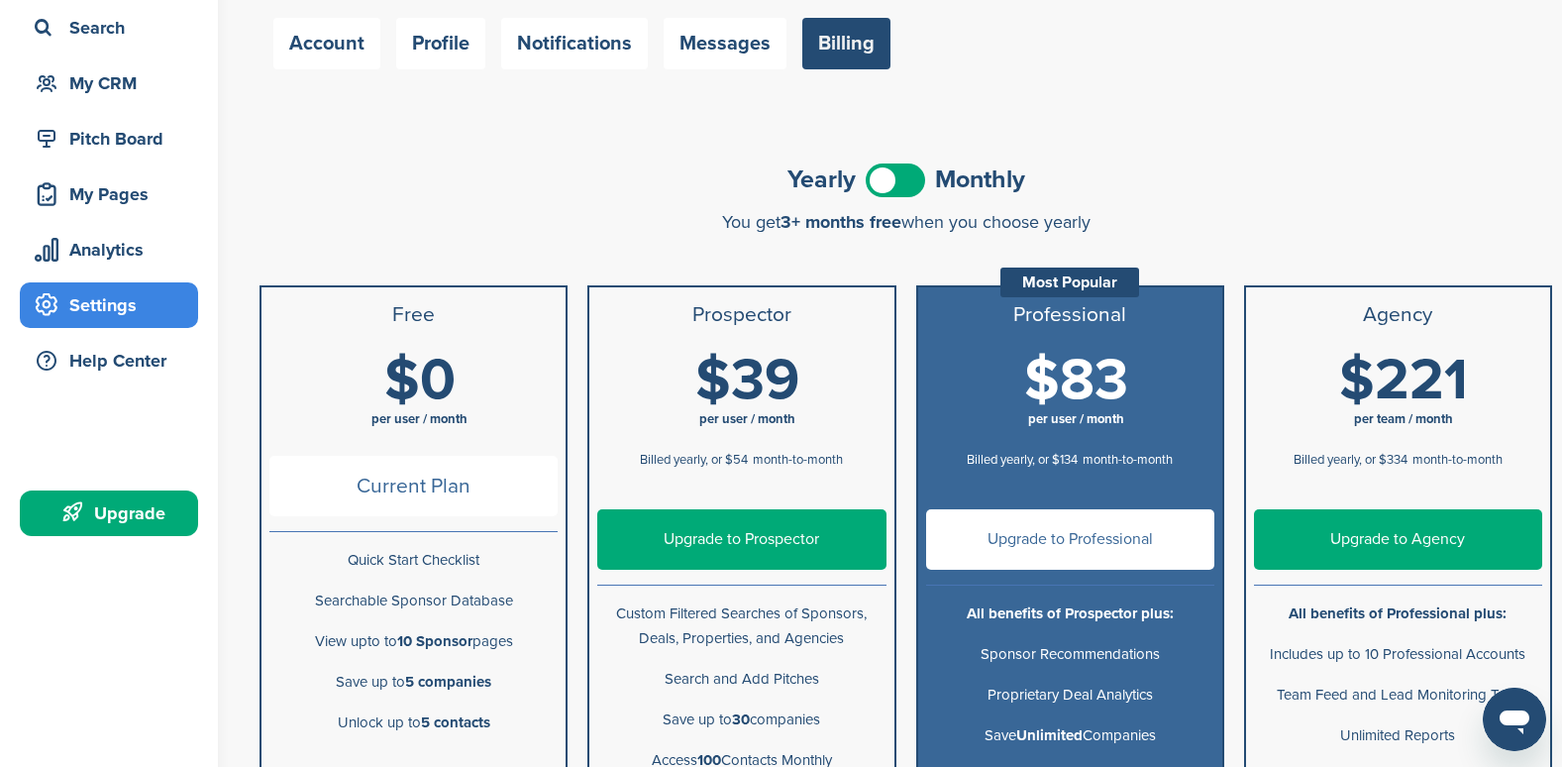
scroll to position [0, 0]
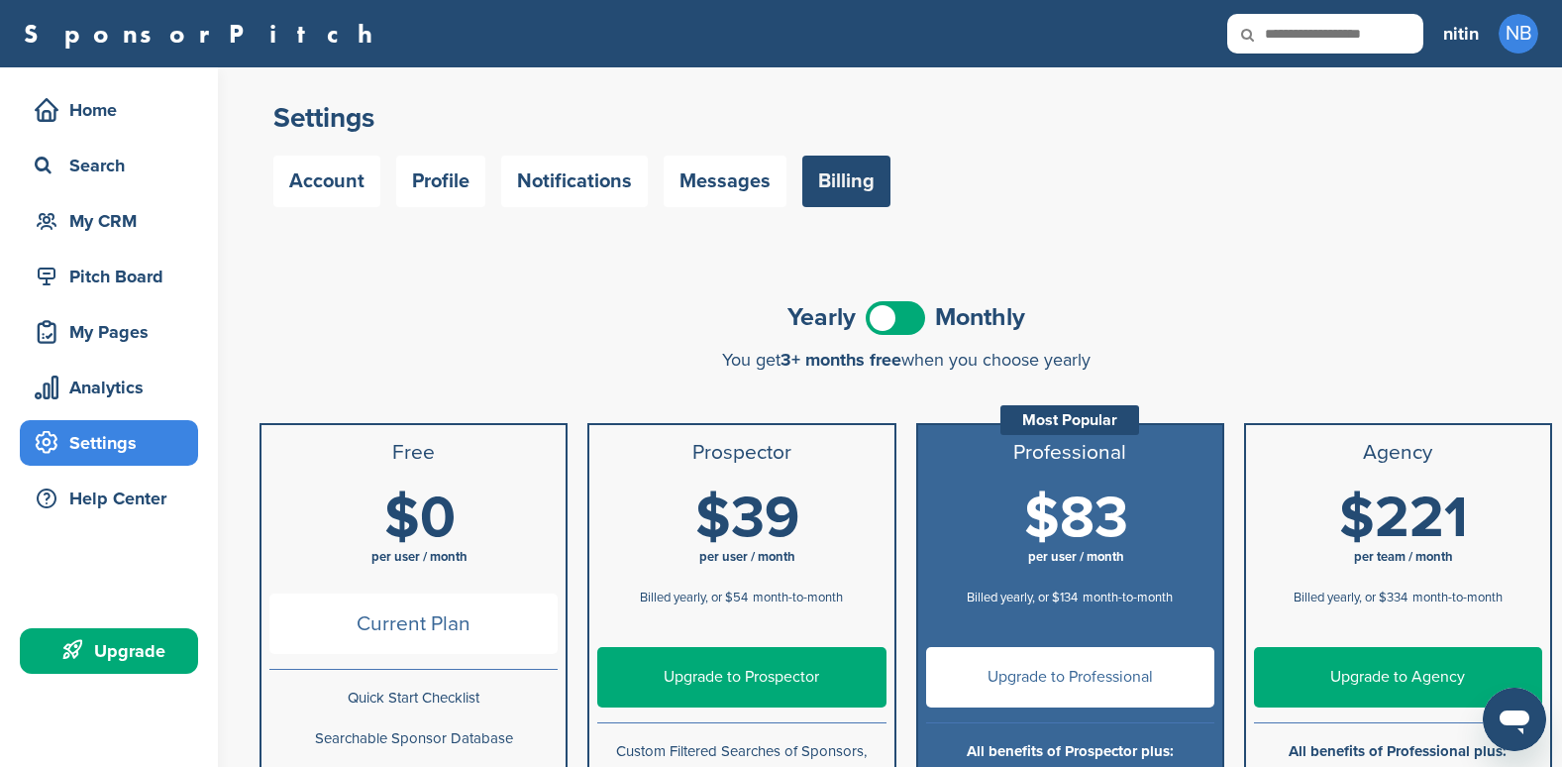
click at [83, 646] on icon at bounding box center [74, 651] width 24 height 24
click at [362, 619] on span "Current Plan" at bounding box center [413, 623] width 288 height 60
click at [93, 122] on div "Home" at bounding box center [114, 110] width 168 height 36
